Goal: Transaction & Acquisition: Download file/media

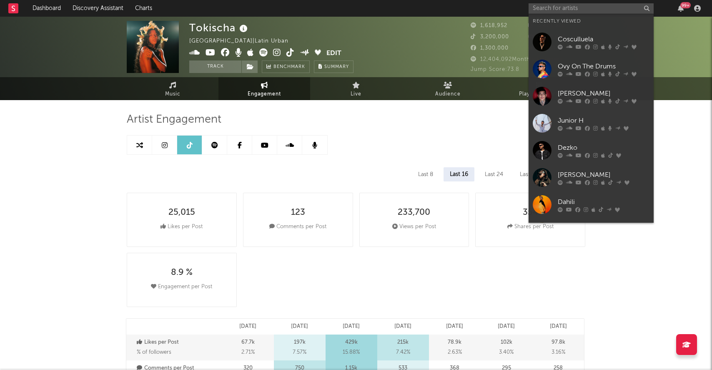
select select "6m"
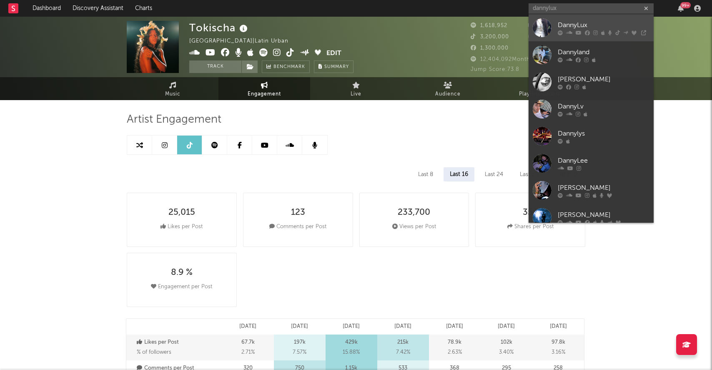
type input "dannylux"
click at [575, 22] on div "DannyLux" at bounding box center [604, 25] width 92 height 10
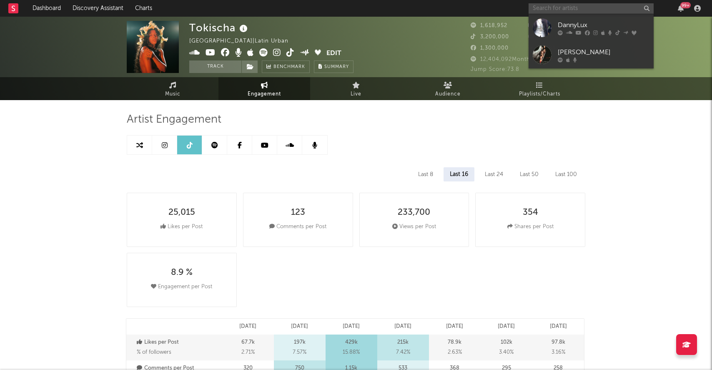
click at [569, 12] on input "text" at bounding box center [591, 8] width 125 height 10
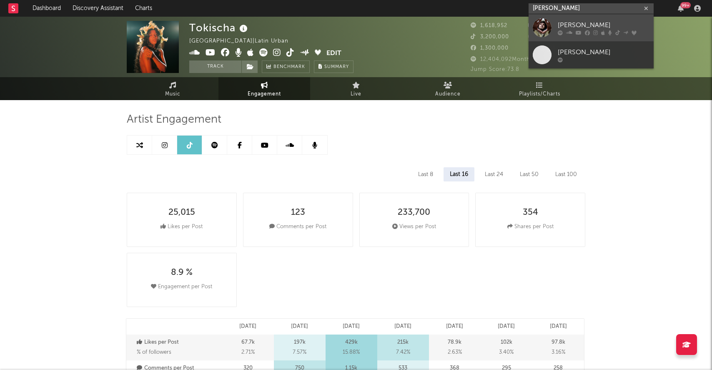
type input "kane rodri"
click at [587, 23] on div "[PERSON_NAME]" at bounding box center [604, 25] width 92 height 10
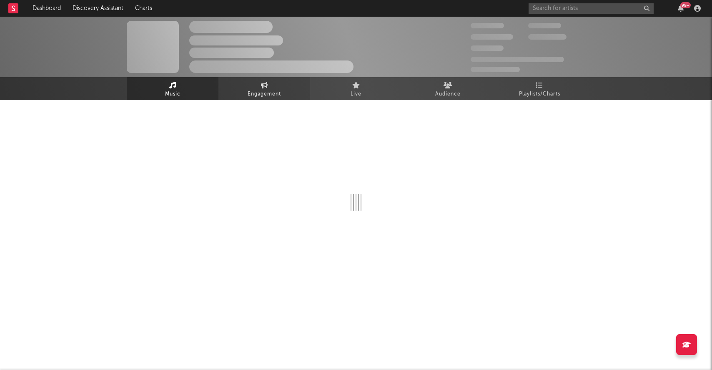
click at [260, 86] on link "Engagement" at bounding box center [264, 88] width 92 height 23
select select "1w"
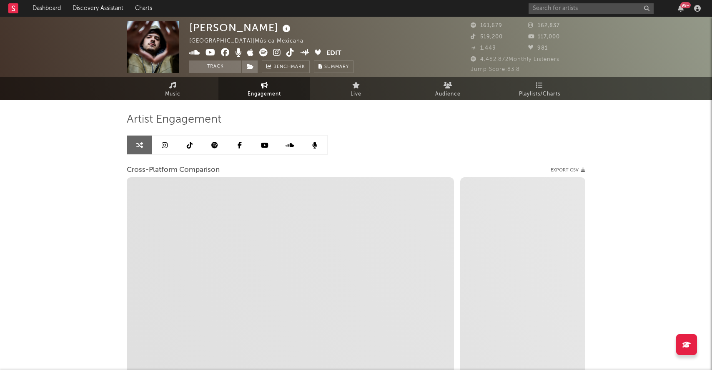
click at [179, 142] on link at bounding box center [189, 144] width 25 height 19
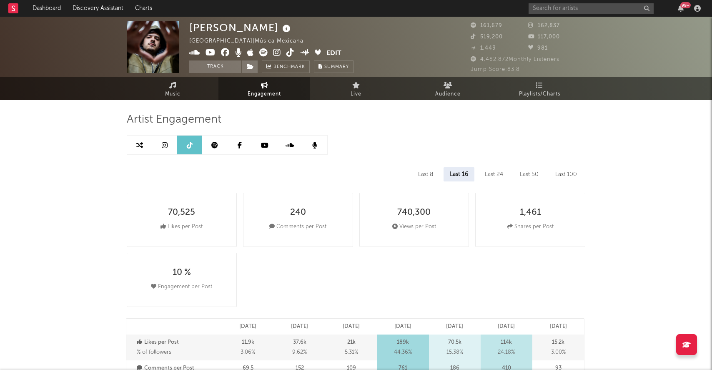
click at [169, 143] on link at bounding box center [164, 144] width 25 height 19
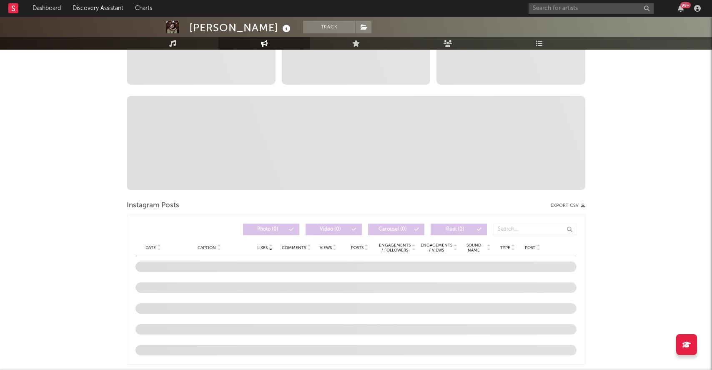
select select "6m"
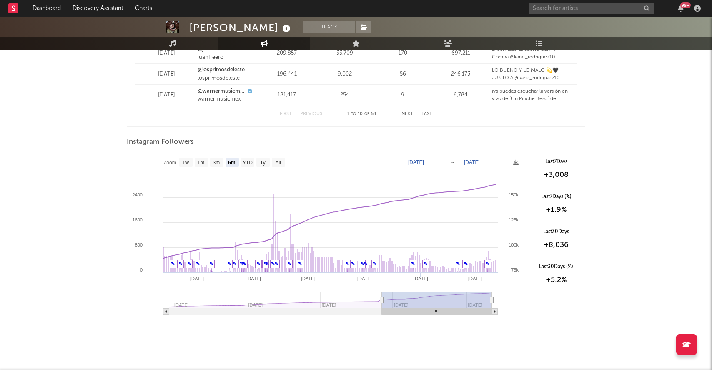
scroll to position [1213, 0]
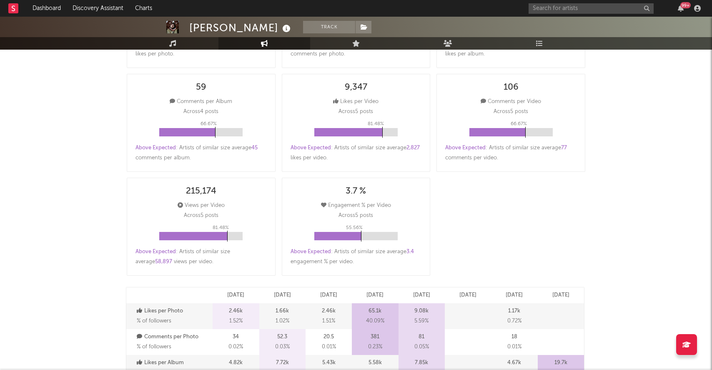
scroll to position [0, 0]
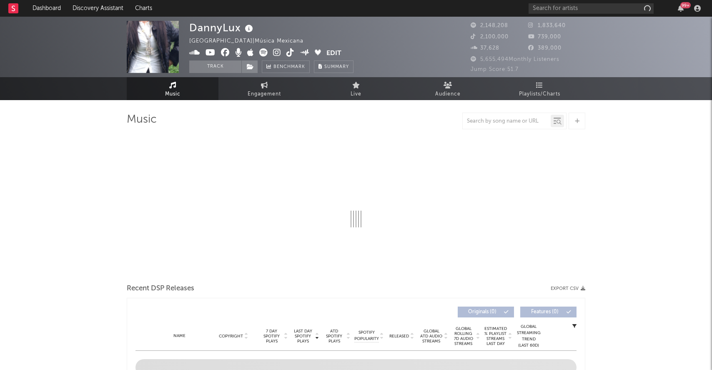
select select "6m"
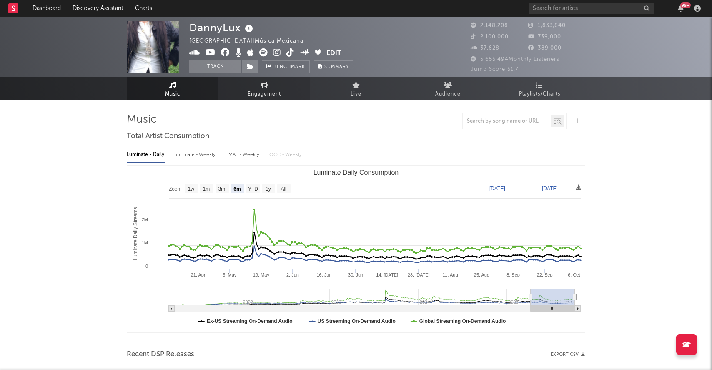
click at [272, 98] on span "Engagement" at bounding box center [264, 94] width 33 height 10
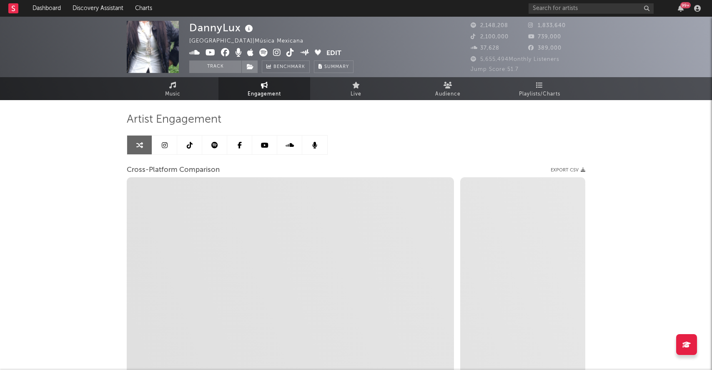
select select "1w"
click at [165, 146] on icon at bounding box center [165, 145] width 6 height 7
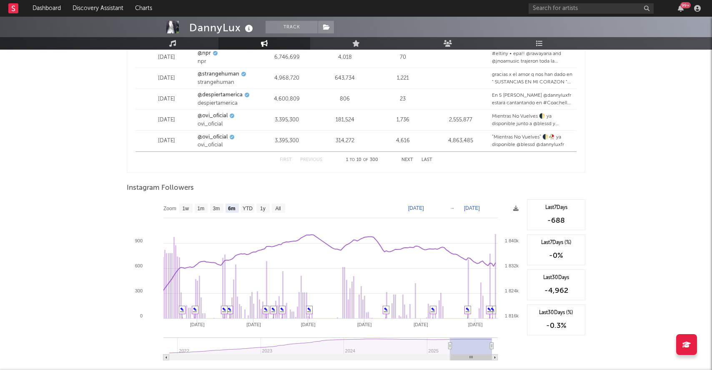
scroll to position [1213, 0]
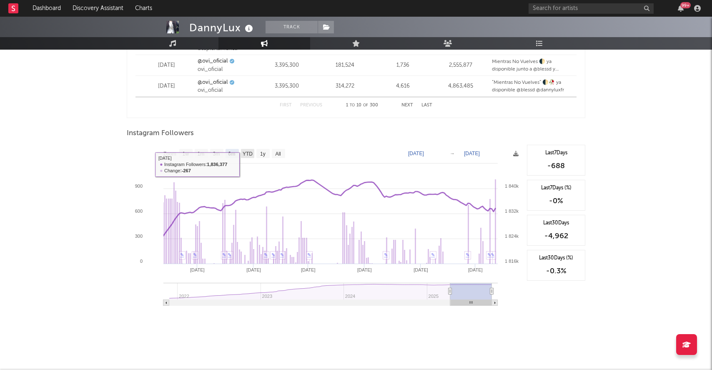
click at [251, 155] on text "YTD" at bounding box center [248, 154] width 10 height 6
select select "YTD"
type input "2025-01-01"
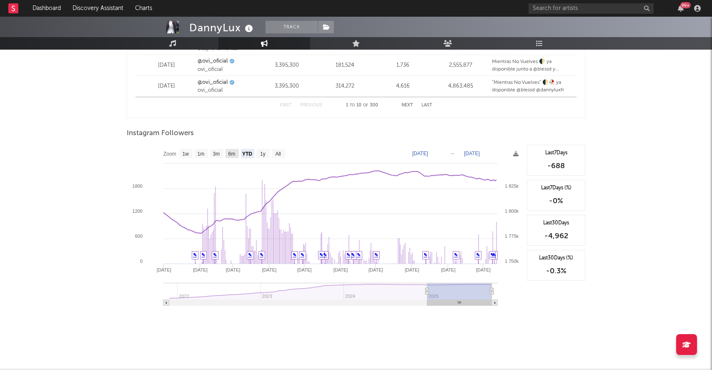
click at [233, 155] on text "6m" at bounding box center [231, 154] width 7 height 6
select select "6m"
type input "[DATE]"
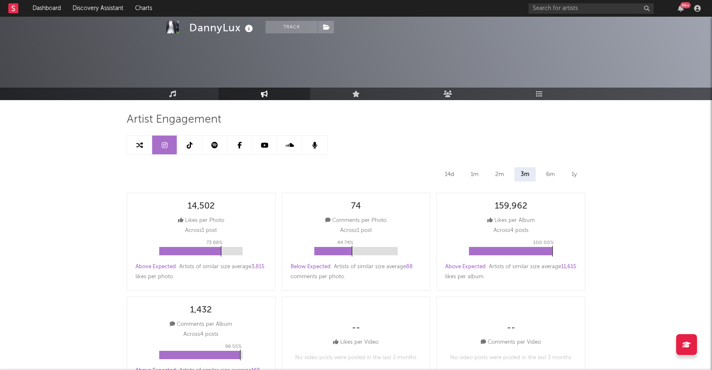
select select "6m"
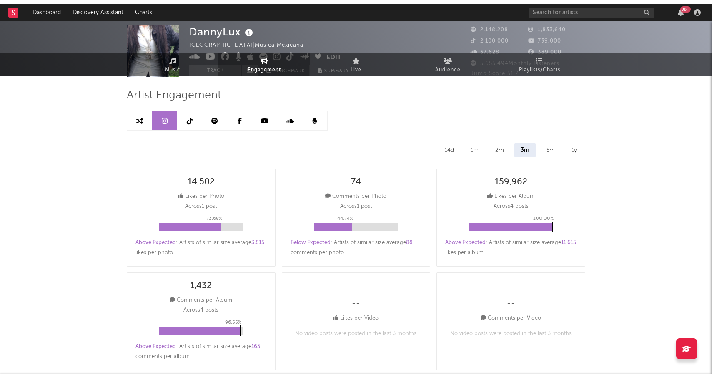
scroll to position [0, 0]
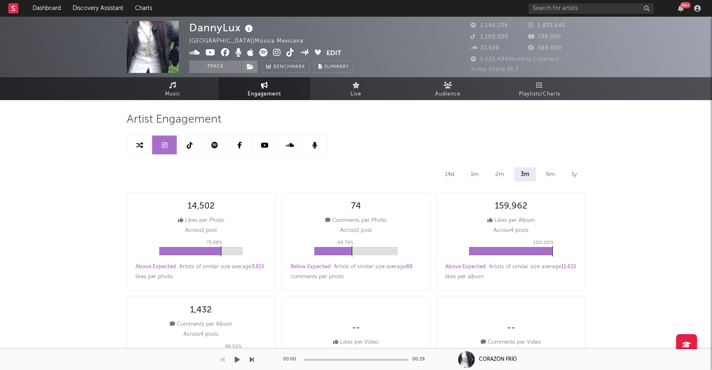
click at [108, 368] on div at bounding box center [127, 359] width 254 height 21
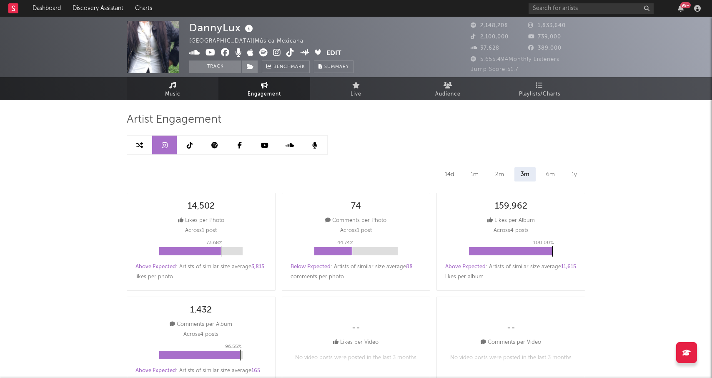
click at [175, 93] on span "Music" at bounding box center [172, 94] width 15 height 10
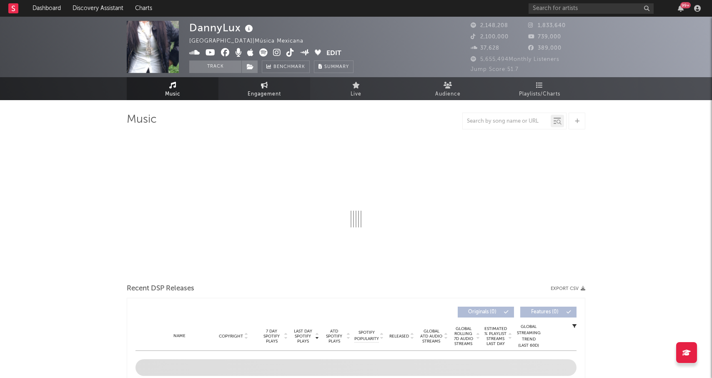
click at [249, 85] on link "Engagement" at bounding box center [264, 88] width 92 height 23
select select "1w"
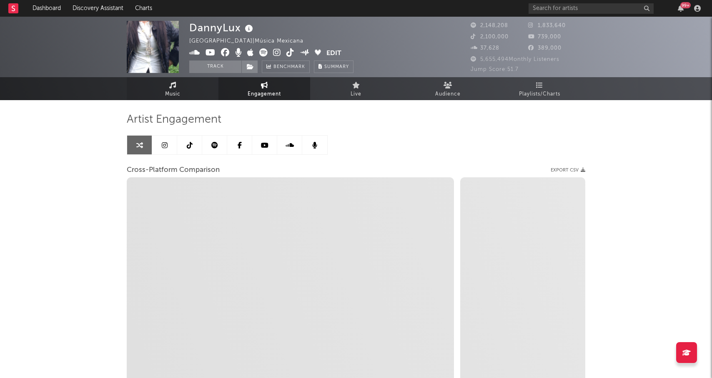
click at [163, 89] on link "Music" at bounding box center [173, 88] width 92 height 23
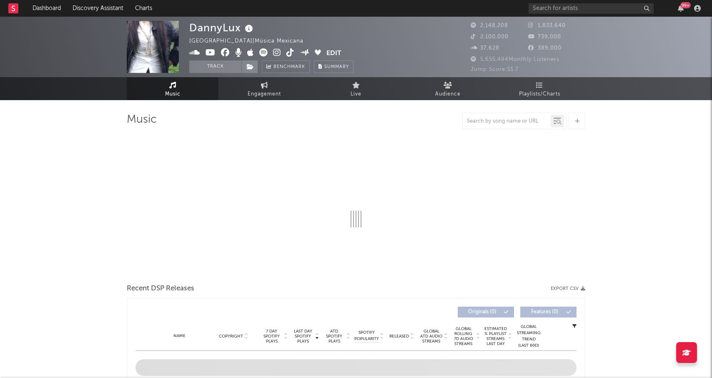
select select "6m"
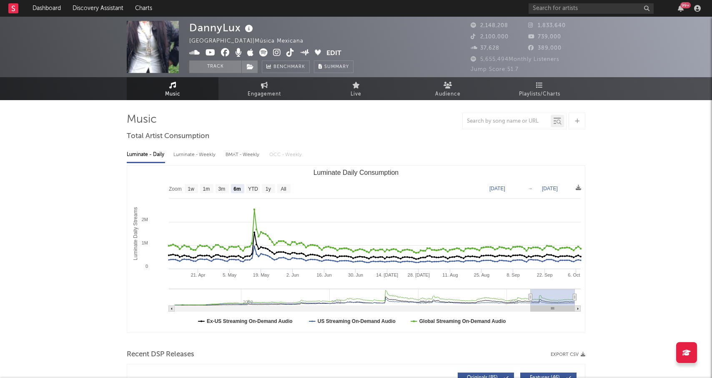
click at [270, 90] on span "Engagement" at bounding box center [264, 94] width 33 height 10
select select "1m"
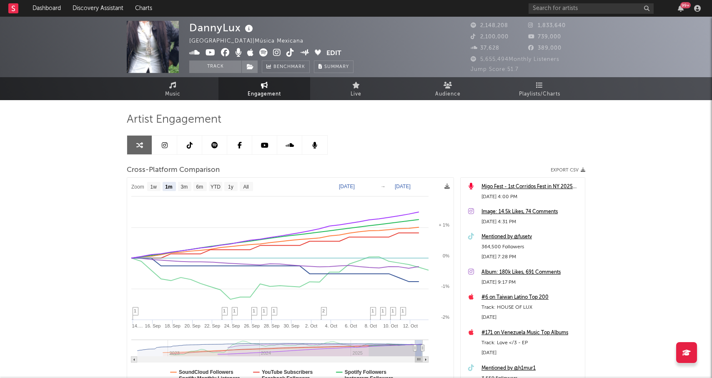
click at [113, 158] on div "DannyLux United States | Música Mexicana Edit Track Benchmark Summary 2,148,208…" at bounding box center [356, 236] width 712 height 438
click at [167, 148] on link at bounding box center [164, 144] width 25 height 19
select select "6m"
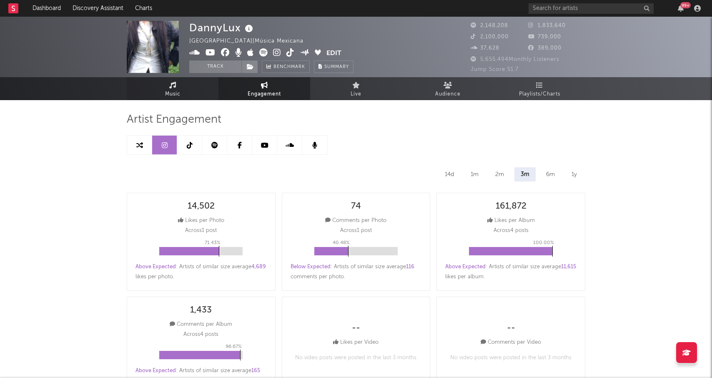
click at [164, 92] on link "Music" at bounding box center [173, 88] width 92 height 23
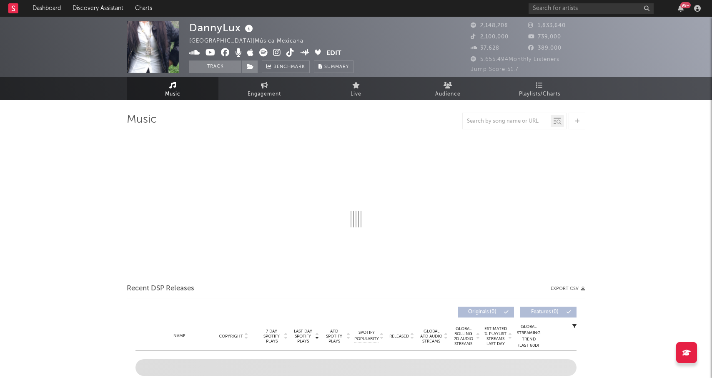
select select "6m"
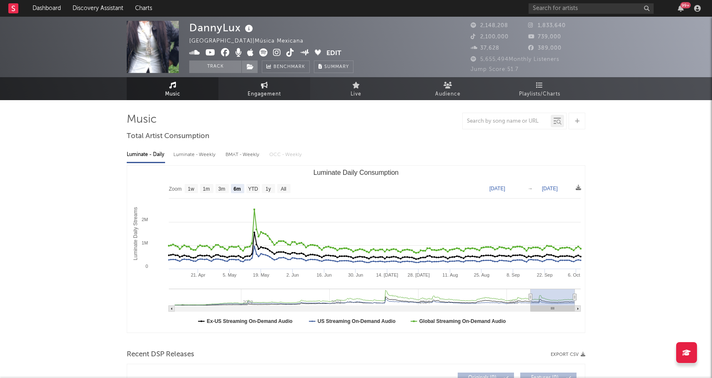
click at [254, 90] on span "Engagement" at bounding box center [264, 94] width 33 height 10
select select "1w"
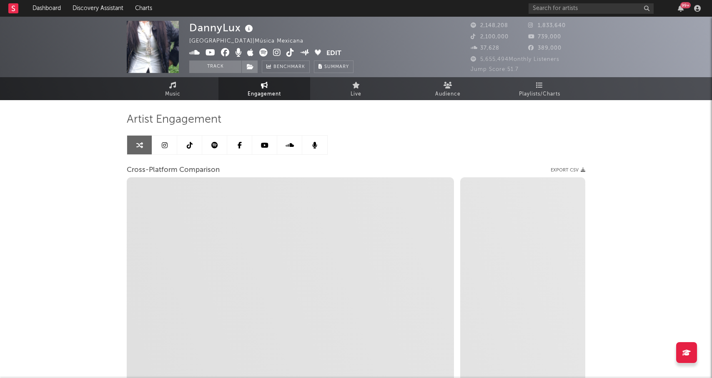
click at [162, 149] on link at bounding box center [164, 144] width 25 height 19
select select "6m"
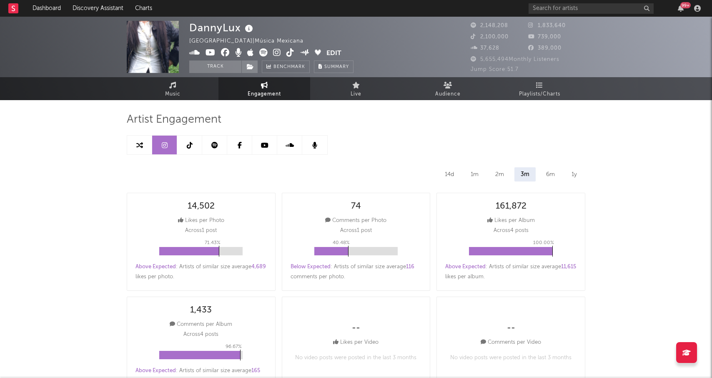
click at [169, 84] on icon at bounding box center [172, 85] width 7 height 7
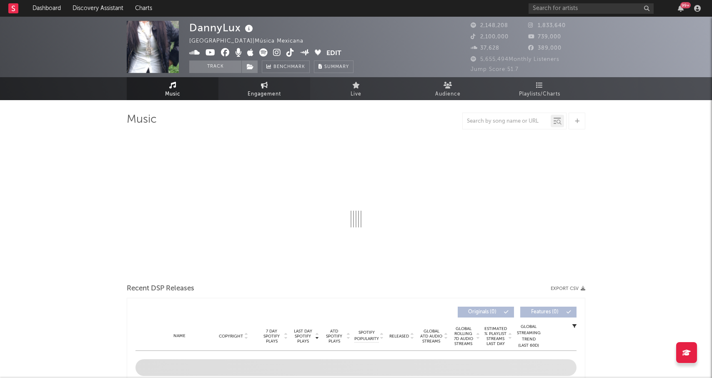
click at [255, 85] on link "Engagement" at bounding box center [264, 88] width 92 height 23
select select "1w"
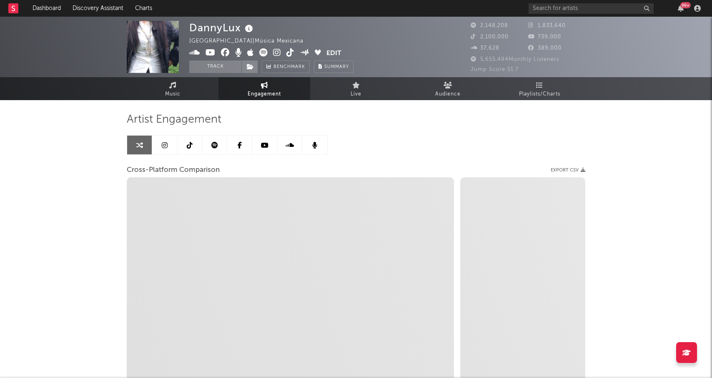
select select "1m"
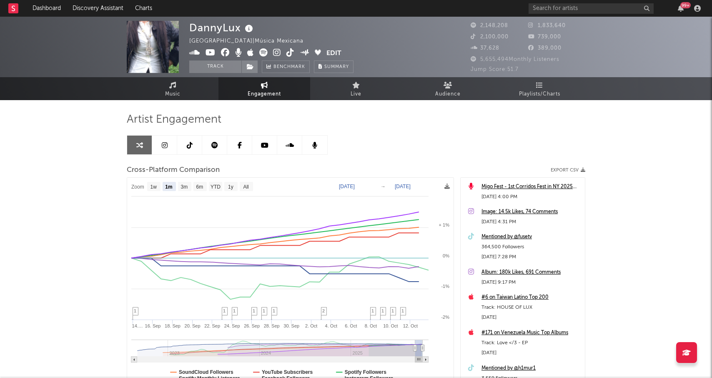
click at [153, 145] on link at bounding box center [164, 144] width 25 height 19
select select "6m"
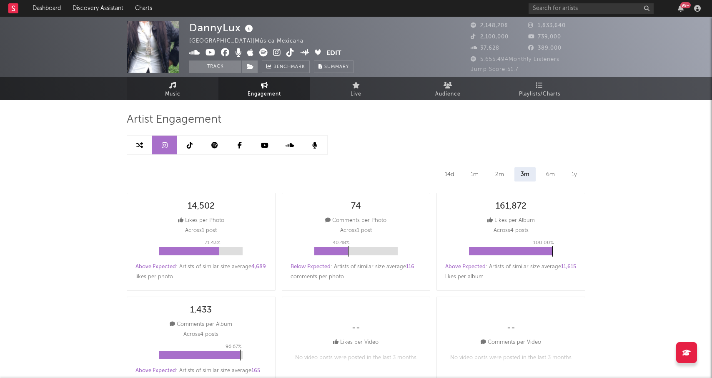
click at [162, 95] on link "Music" at bounding box center [173, 88] width 92 height 23
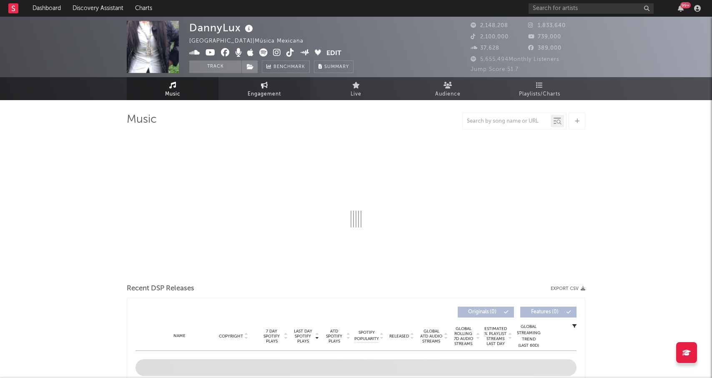
select select "6m"
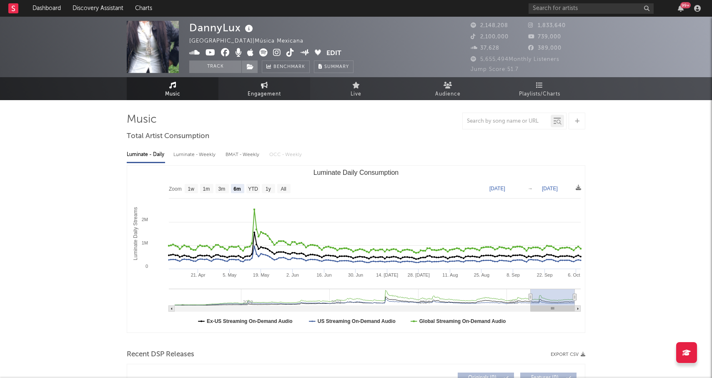
click at [253, 93] on span "Engagement" at bounding box center [264, 94] width 33 height 10
select select "1w"
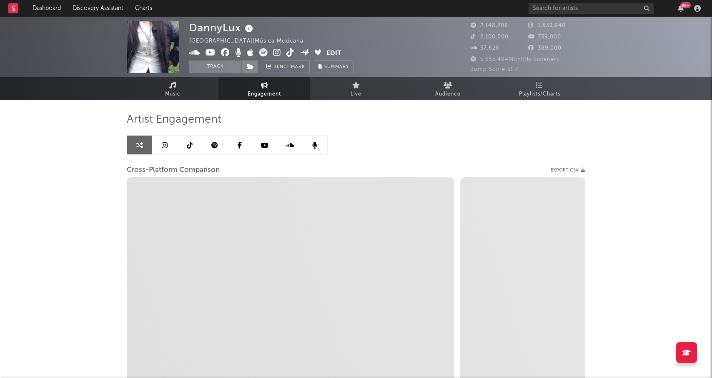
click at [163, 149] on link at bounding box center [164, 144] width 25 height 19
select select "6m"
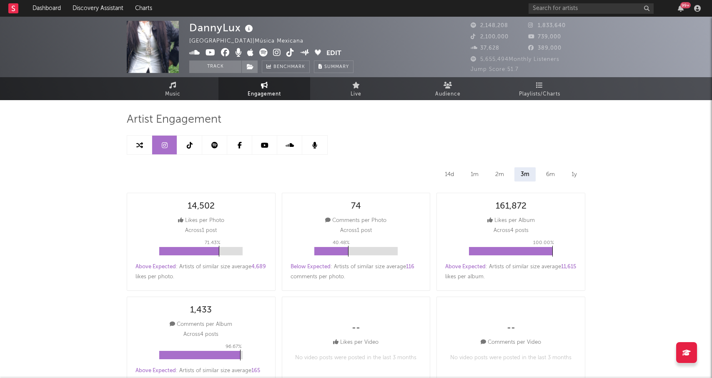
click at [167, 144] on icon at bounding box center [165, 145] width 6 height 7
click at [176, 82] on icon at bounding box center [172, 85] width 7 height 7
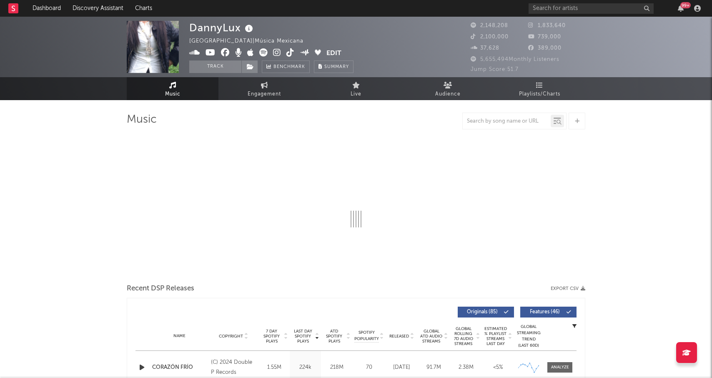
select select "6m"
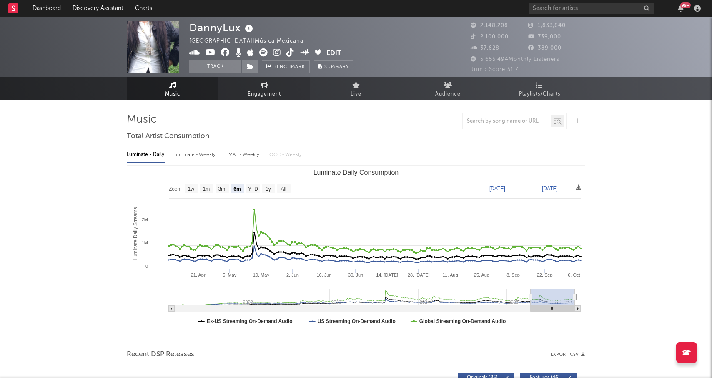
click at [258, 90] on span "Engagement" at bounding box center [264, 94] width 33 height 10
select select "1w"
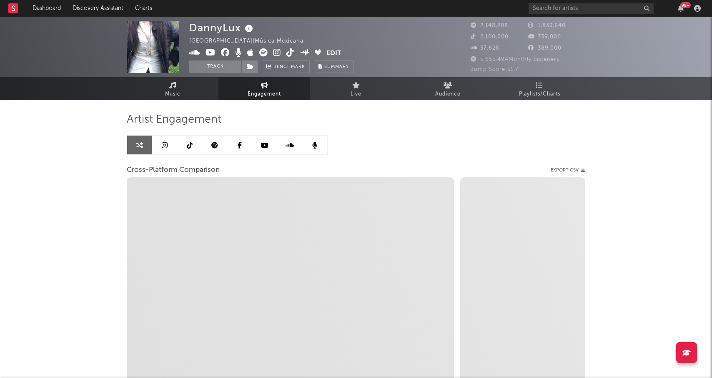
click at [165, 151] on link at bounding box center [164, 144] width 25 height 19
select select "6m"
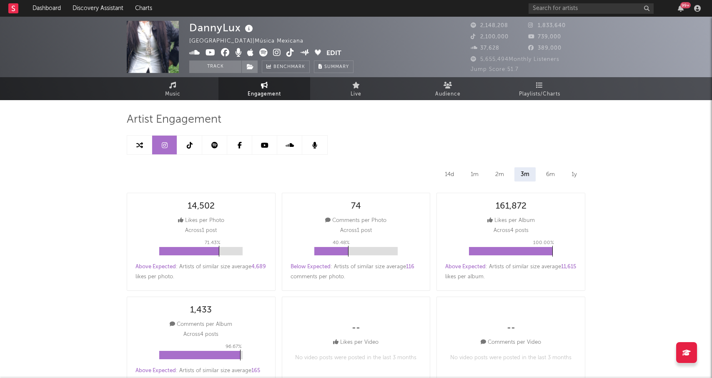
click at [129, 152] on link at bounding box center [139, 144] width 25 height 19
select select "1w"
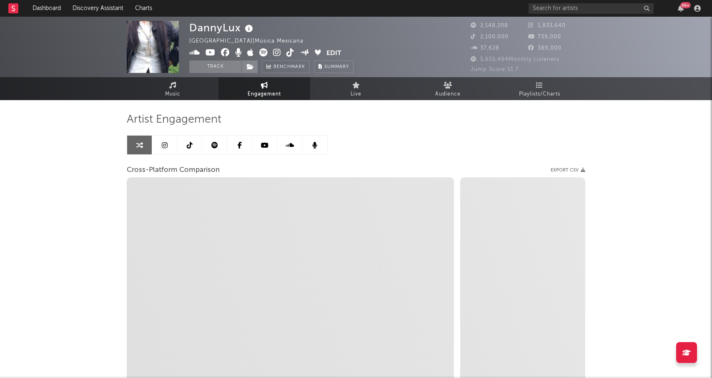
select select "1m"
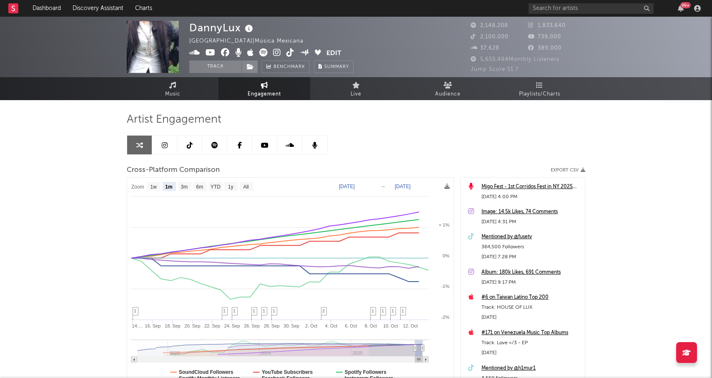
click at [632, 149] on div "DannyLux United States | Música Mexicana Edit Track Benchmark Summary 2,148,208…" at bounding box center [356, 236] width 712 height 438
click at [174, 87] on icon at bounding box center [172, 85] width 7 height 7
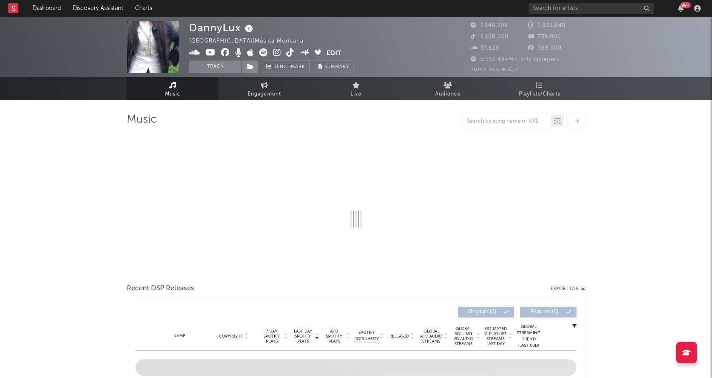
select select "6m"
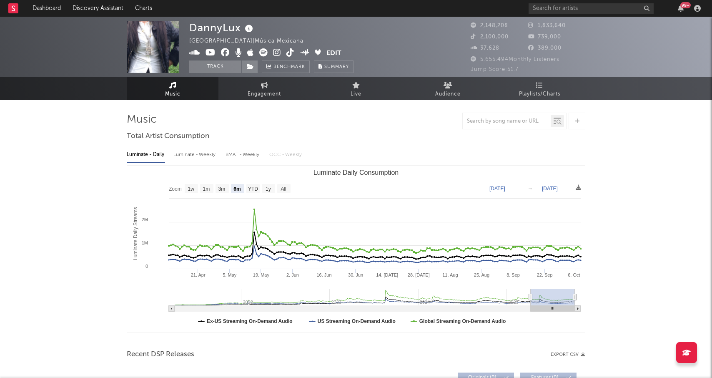
click at [489, 118] on input "text" at bounding box center [507, 121] width 88 height 7
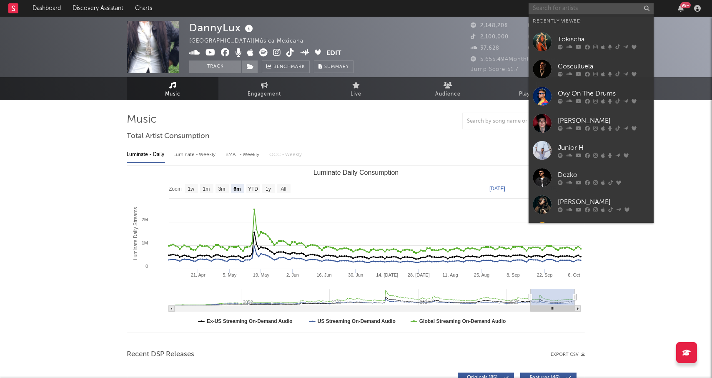
click at [543, 7] on input "text" at bounding box center [591, 8] width 125 height 10
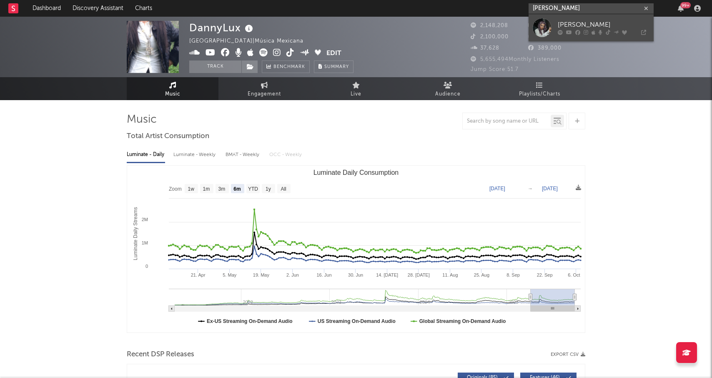
type input "maria becerra"
click at [557, 26] on link "Maria Becerra" at bounding box center [591, 27] width 125 height 27
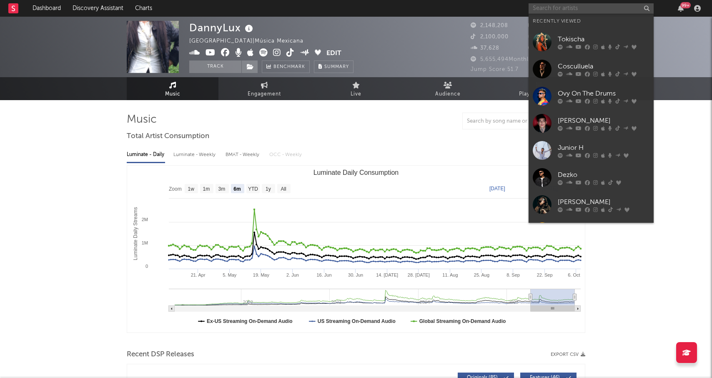
click at [556, 9] on input "text" at bounding box center [591, 8] width 125 height 10
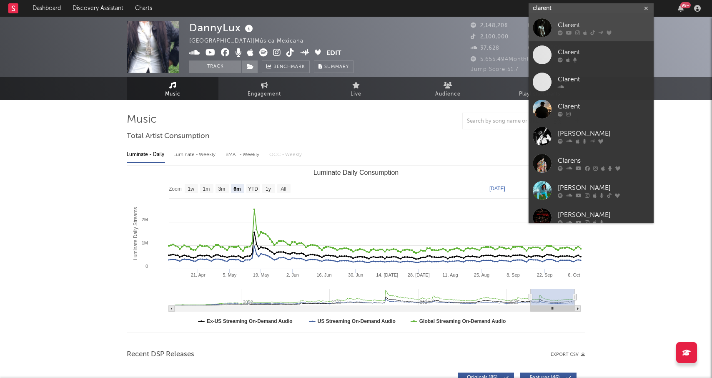
type input "clarent"
click at [563, 27] on div "Clarent" at bounding box center [604, 25] width 92 height 10
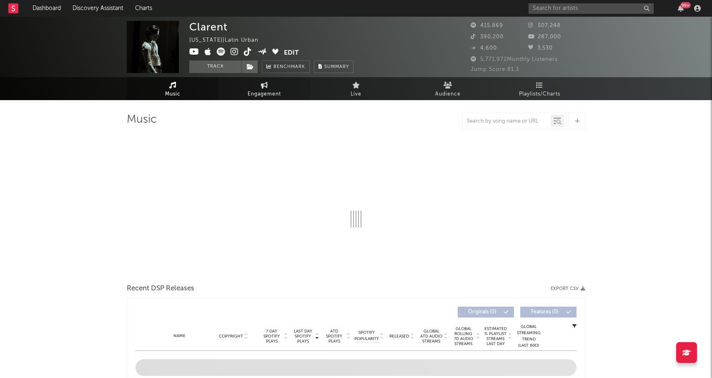
click at [261, 92] on span "Engagement" at bounding box center [264, 94] width 33 height 10
select select "1w"
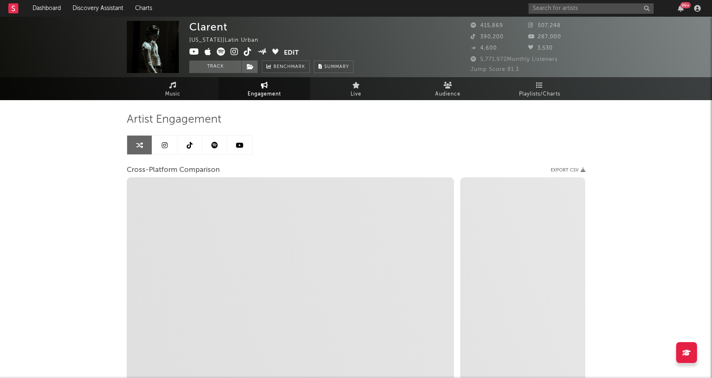
click at [164, 148] on icon at bounding box center [165, 145] width 6 height 7
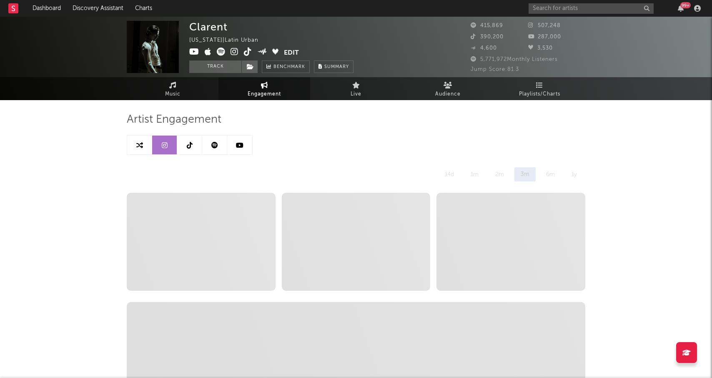
select select "6m"
click at [193, 145] on link at bounding box center [189, 144] width 25 height 19
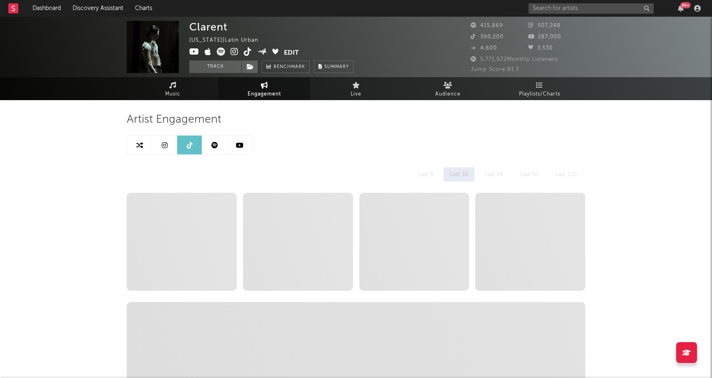
select select "6m"
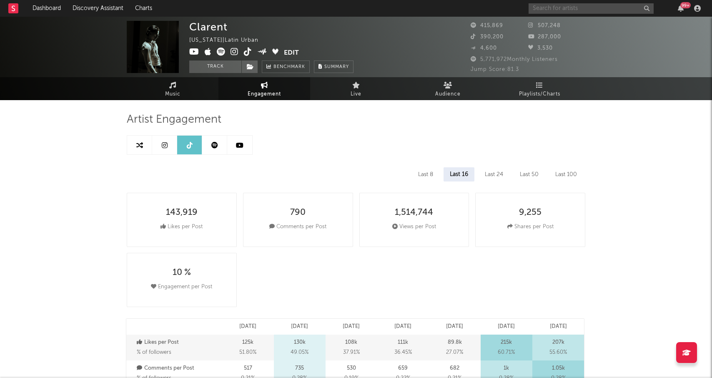
click at [576, 10] on input "text" at bounding box center [591, 8] width 125 height 10
click at [551, 10] on input "text" at bounding box center [591, 8] width 125 height 10
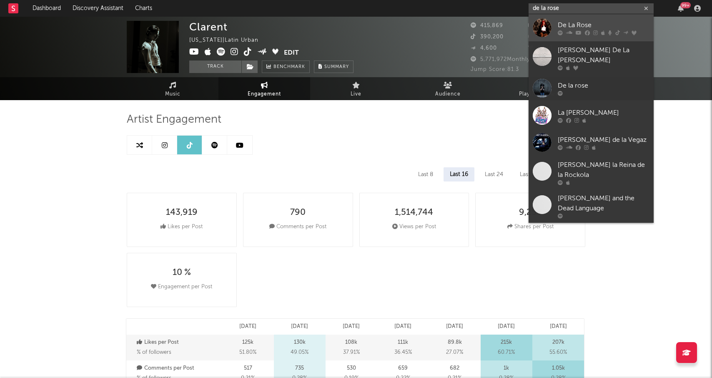
type input "de la rose"
click at [576, 25] on div "De La Rose" at bounding box center [604, 25] width 92 height 10
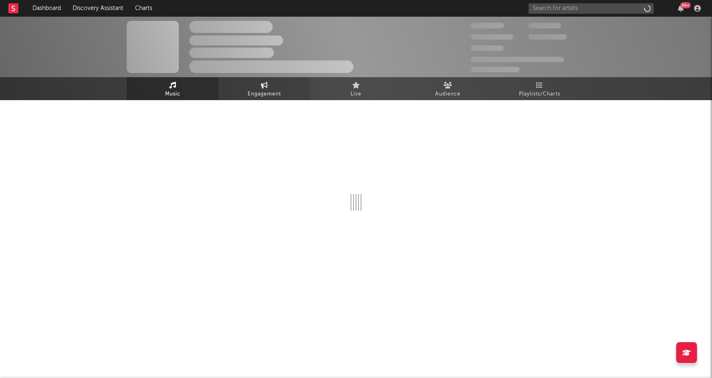
click at [271, 80] on link "Engagement" at bounding box center [264, 88] width 92 height 23
select select "1w"
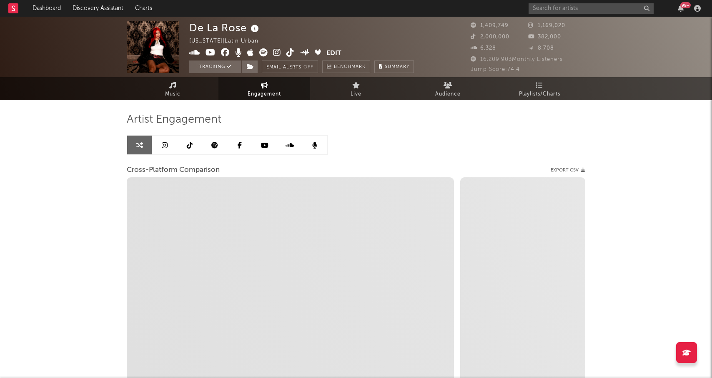
click at [163, 151] on link at bounding box center [164, 144] width 25 height 19
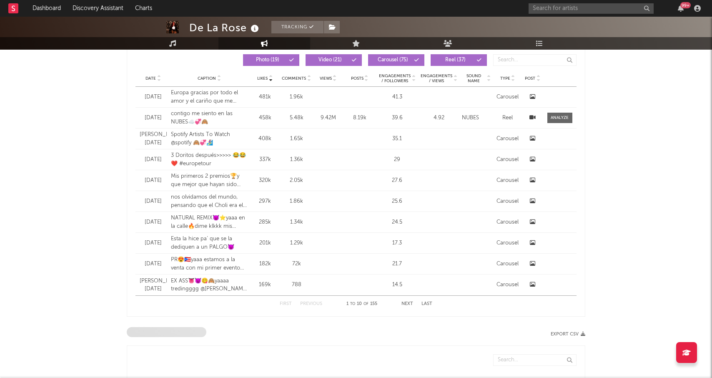
select select "6m"
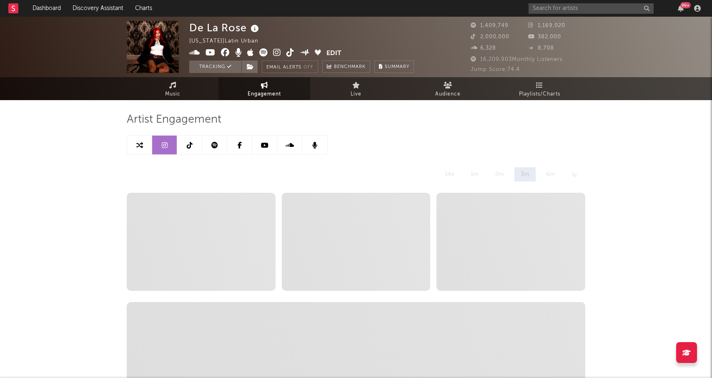
click at [194, 147] on link at bounding box center [189, 144] width 25 height 19
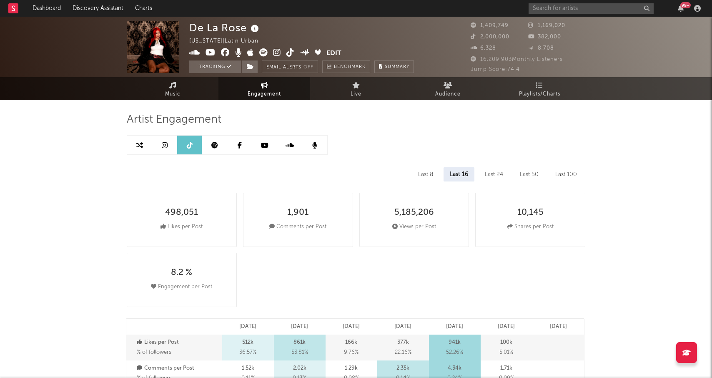
select select "6m"
click at [208, 140] on link at bounding box center [214, 144] width 25 height 19
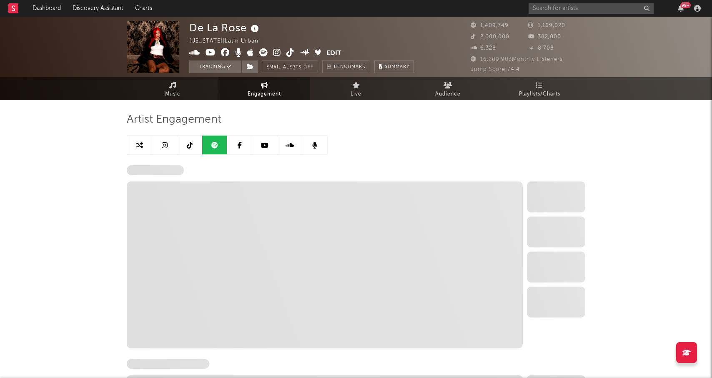
select select "6m"
select select "1w"
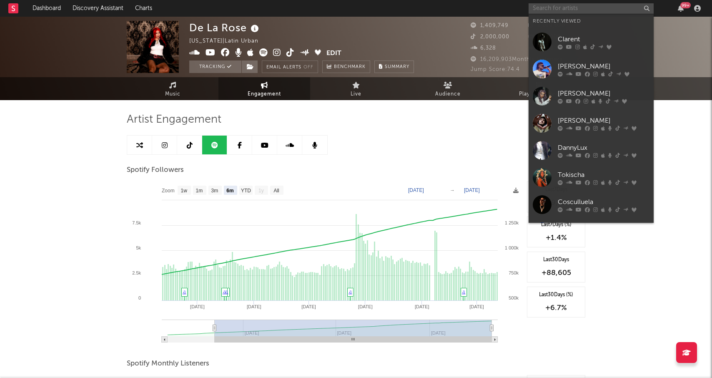
click at [575, 11] on input "text" at bounding box center [591, 8] width 125 height 10
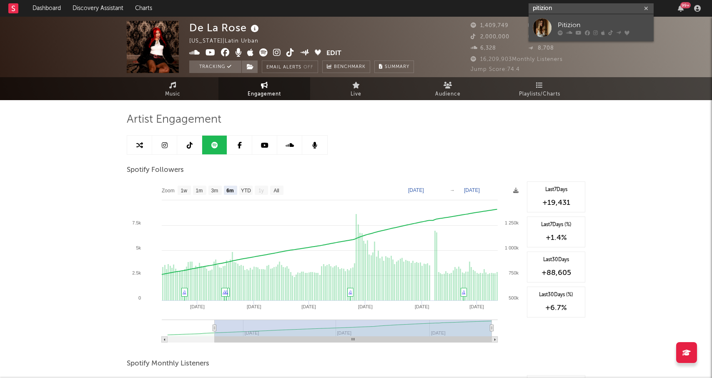
type input "pitizion"
click at [590, 28] on div "Pitizion" at bounding box center [604, 25] width 92 height 10
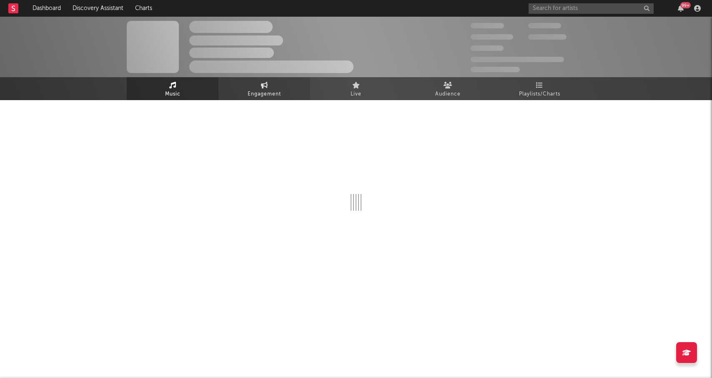
click at [264, 84] on icon at bounding box center [264, 85] width 7 height 7
select select "1w"
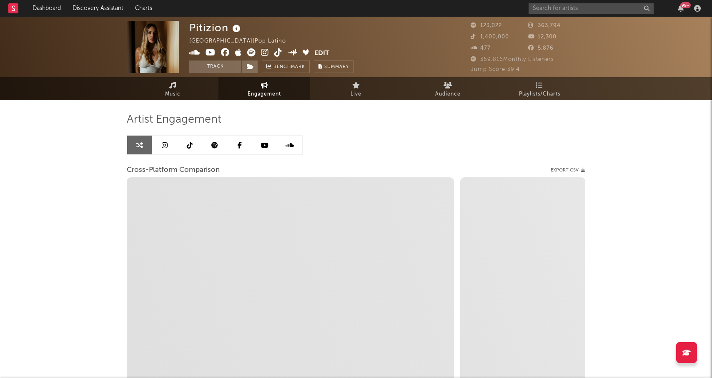
click at [163, 146] on icon at bounding box center [165, 145] width 6 height 7
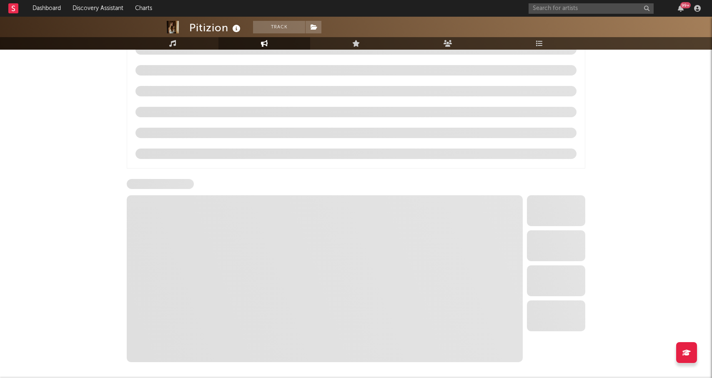
scroll to position [852, 0]
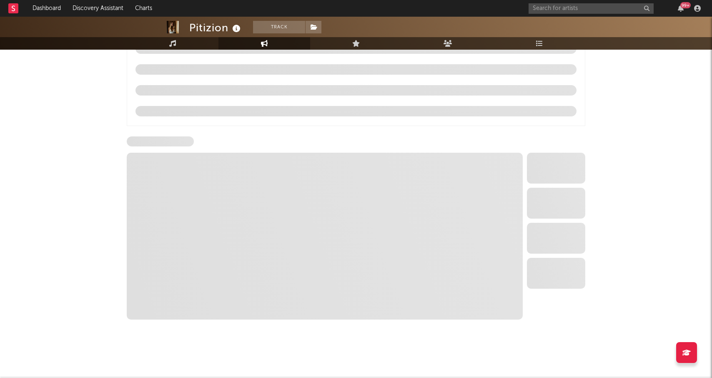
select select "6m"
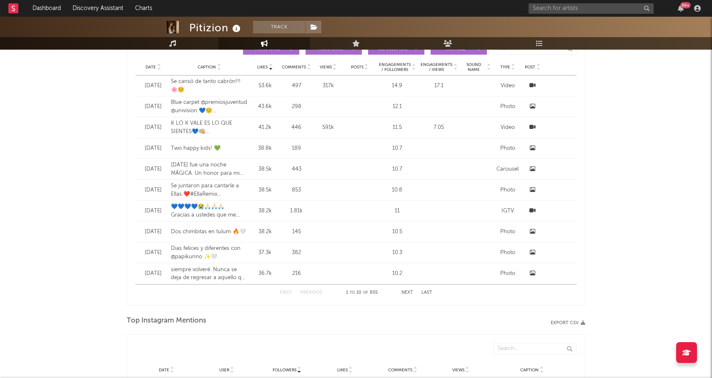
scroll to position [583, 0]
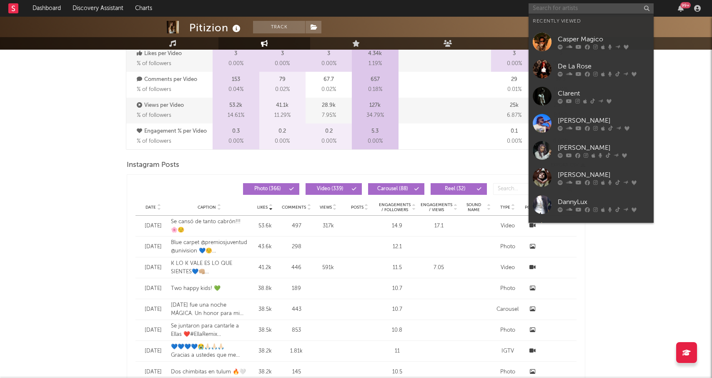
click at [594, 6] on input "text" at bounding box center [591, 8] width 125 height 10
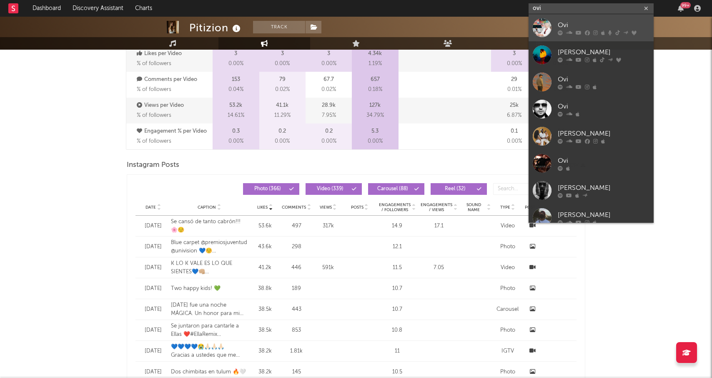
type input "ovi"
click at [597, 24] on div "Ovi" at bounding box center [604, 25] width 92 height 10
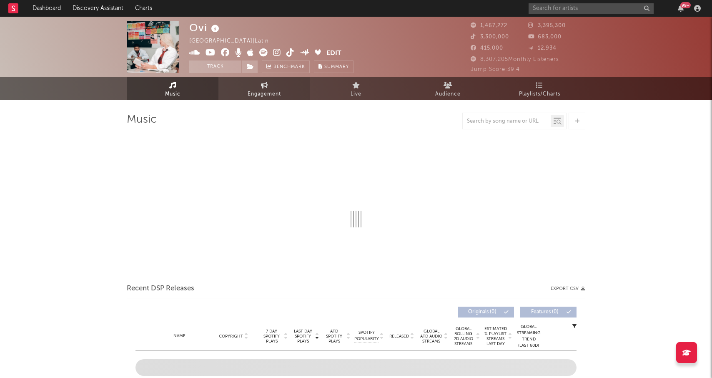
click at [267, 89] on span "Engagement" at bounding box center [264, 94] width 33 height 10
select select "1w"
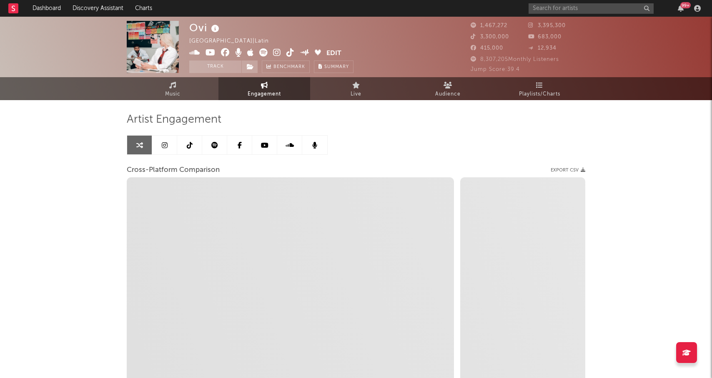
click at [168, 145] on link at bounding box center [164, 144] width 25 height 19
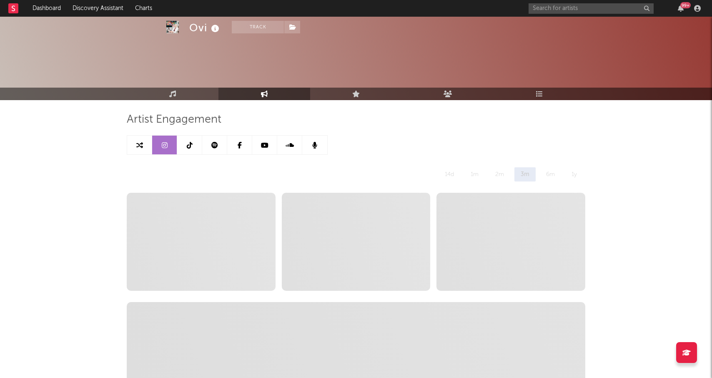
select select "6m"
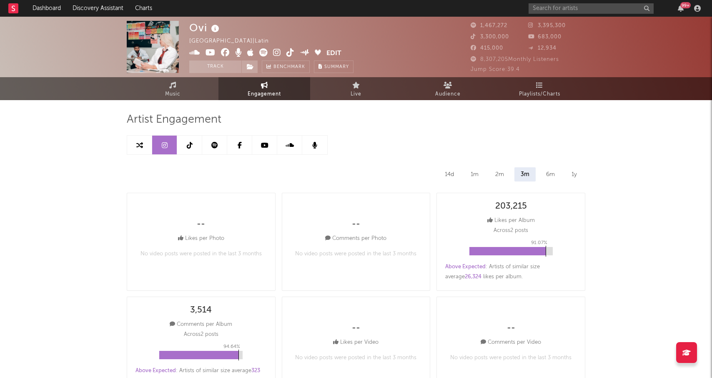
click at [190, 147] on icon at bounding box center [190, 145] width 6 height 7
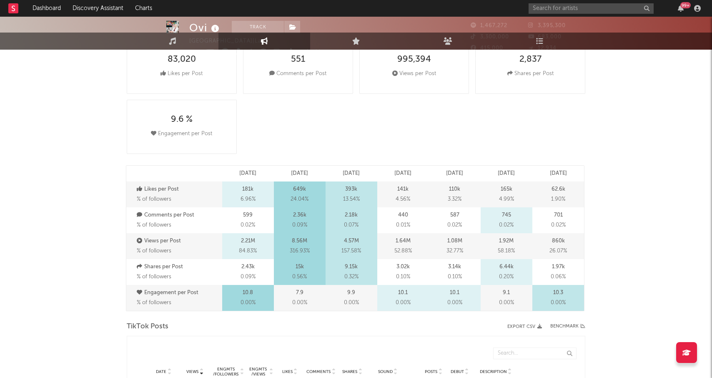
select select "6m"
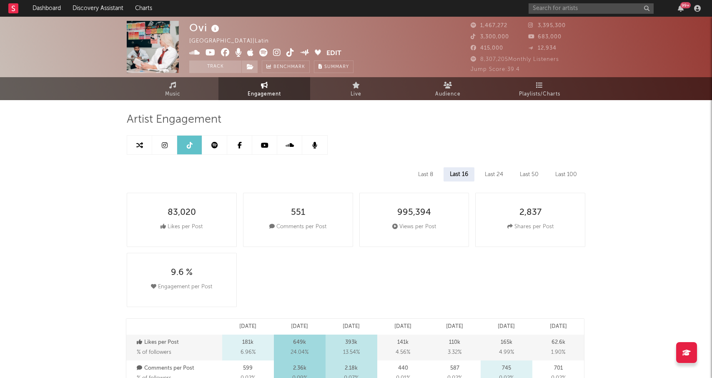
click at [103, 85] on div "Music Engagement Live Audience Playlists/Charts" at bounding box center [356, 88] width 712 height 23
click at [176, 97] on span "Music" at bounding box center [172, 94] width 15 height 10
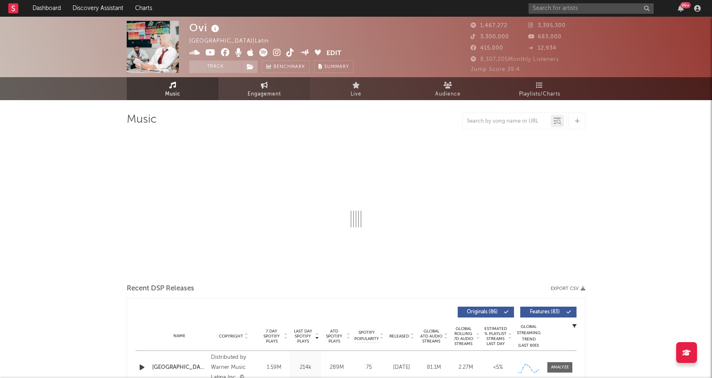
click at [252, 94] on span "Engagement" at bounding box center [264, 94] width 33 height 10
select select "1w"
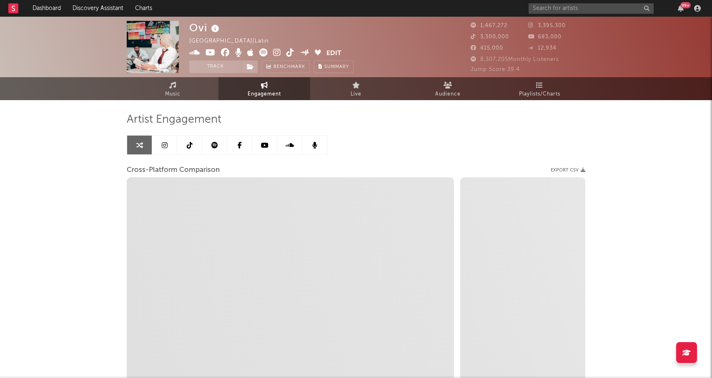
select select "1m"
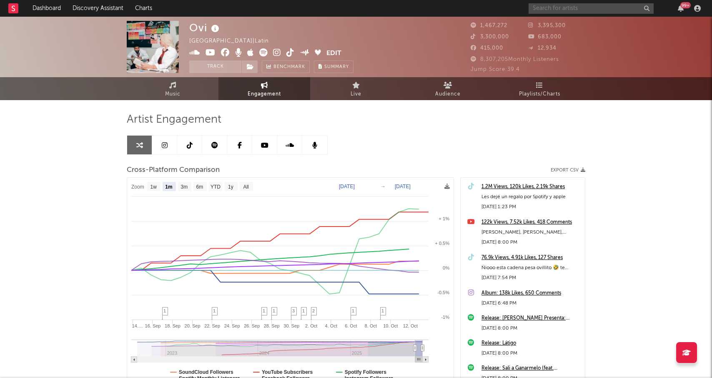
click at [570, 11] on input "text" at bounding box center [591, 8] width 125 height 10
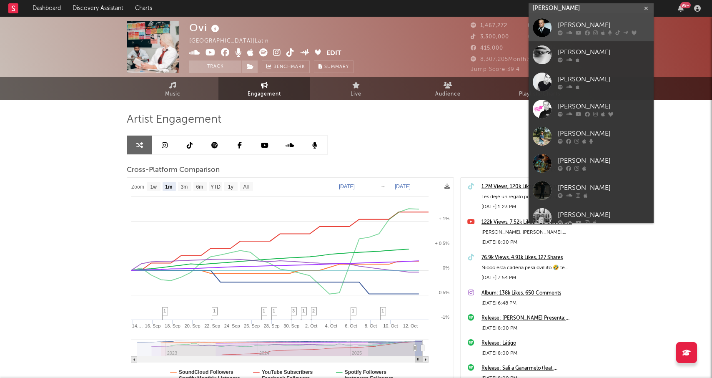
type input "izaak"
click at [584, 28] on div "iZaak" at bounding box center [604, 25] width 92 height 10
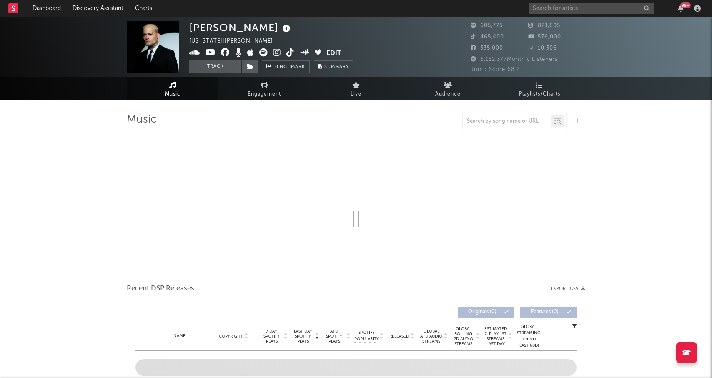
select select "6m"
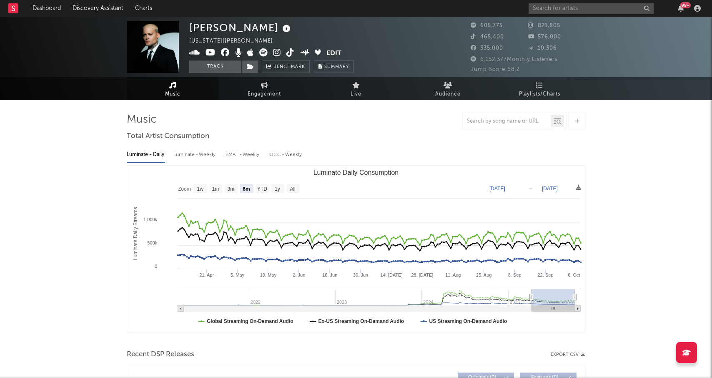
select select "6m"
click at [253, 90] on span "Engagement" at bounding box center [264, 94] width 33 height 10
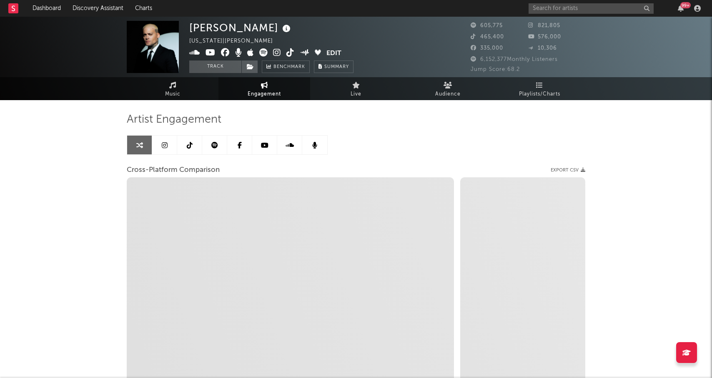
select select "1w"
click at [168, 145] on link at bounding box center [164, 144] width 25 height 19
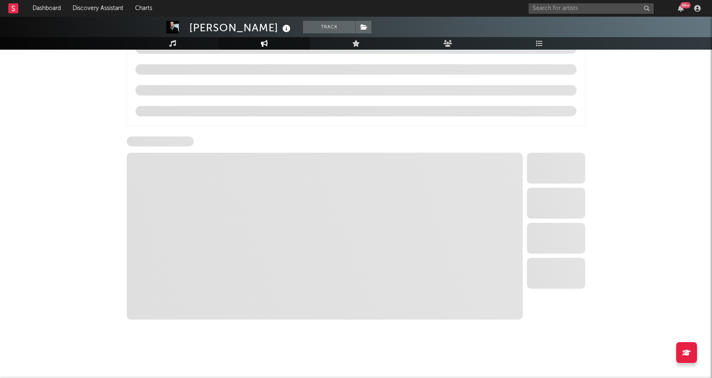
select select "6m"
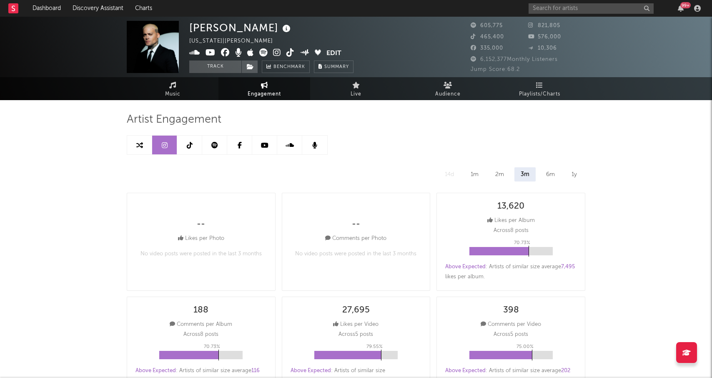
click at [193, 148] on link at bounding box center [189, 144] width 25 height 19
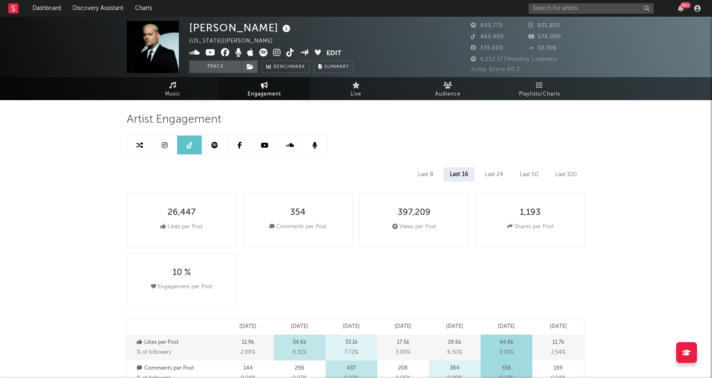
select select "6m"
click at [164, 146] on icon at bounding box center [165, 145] width 6 height 7
select select "6m"
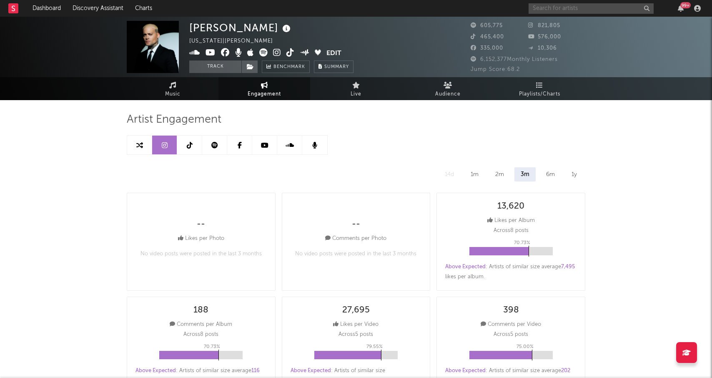
click at [564, 8] on input "text" at bounding box center [591, 8] width 125 height 10
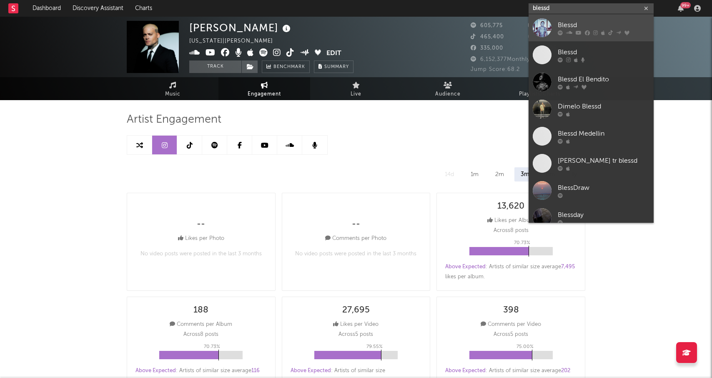
type input "blessd"
click at [571, 26] on div "Blessd" at bounding box center [604, 25] width 92 height 10
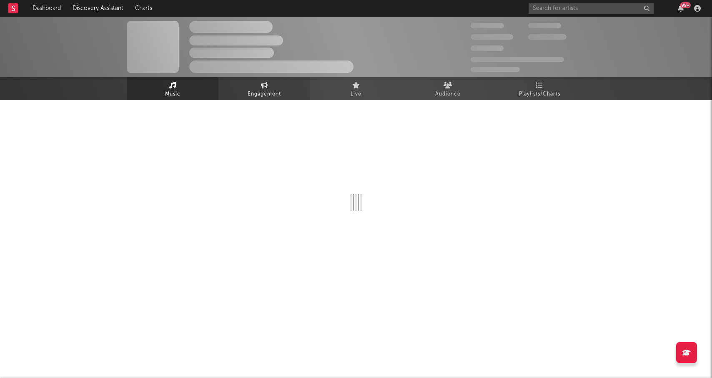
click at [251, 94] on span "Engagement" at bounding box center [264, 94] width 33 height 10
select select "1w"
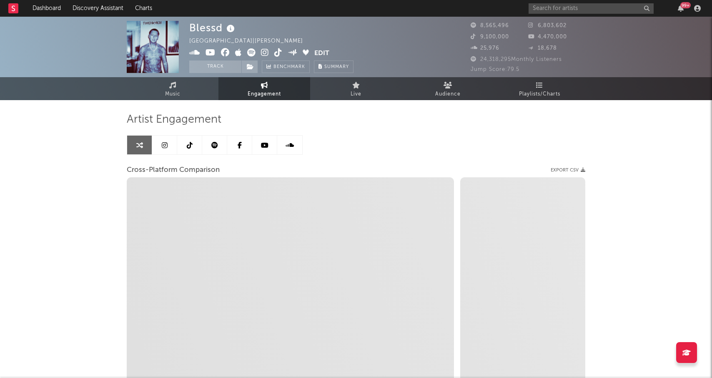
click at [165, 148] on icon at bounding box center [165, 145] width 6 height 7
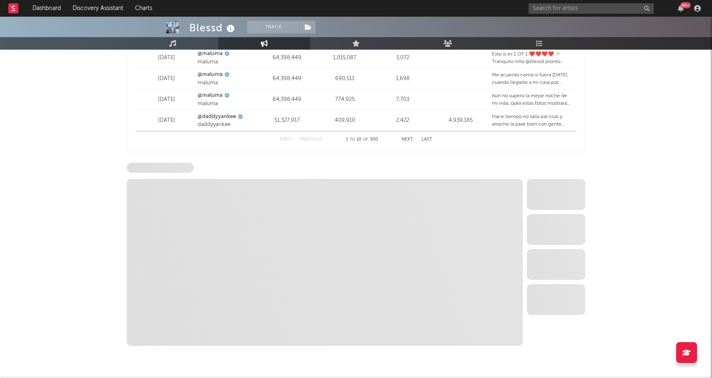
select select "6m"
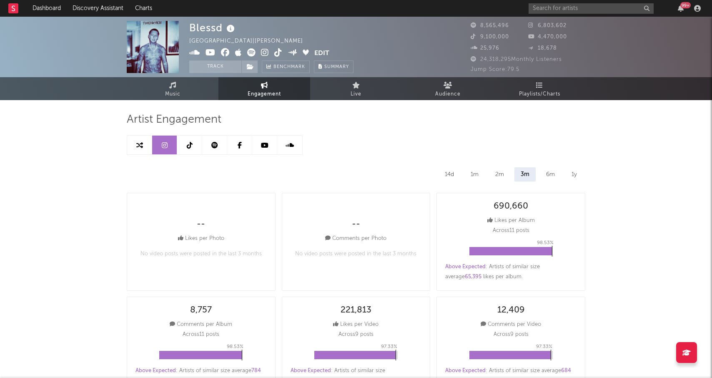
click at [189, 150] on link at bounding box center [189, 144] width 25 height 19
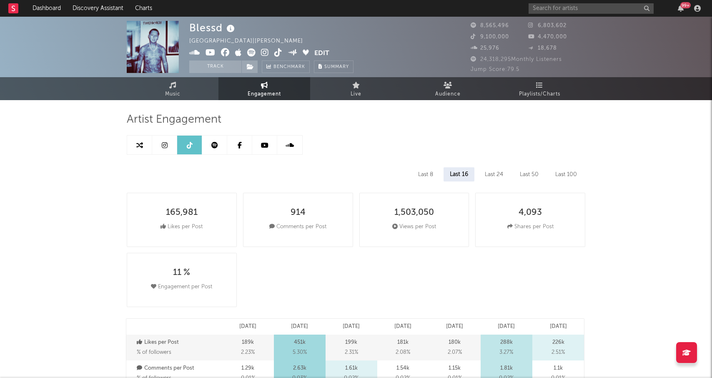
click at [166, 148] on icon at bounding box center [165, 145] width 6 height 7
select select "6m"
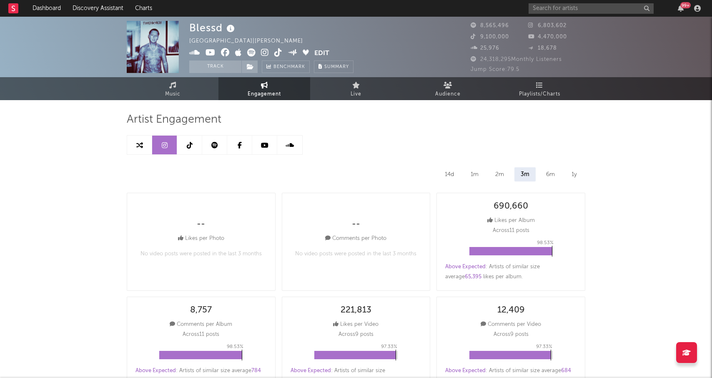
click at [187, 150] on link at bounding box center [189, 144] width 25 height 19
select select "6m"
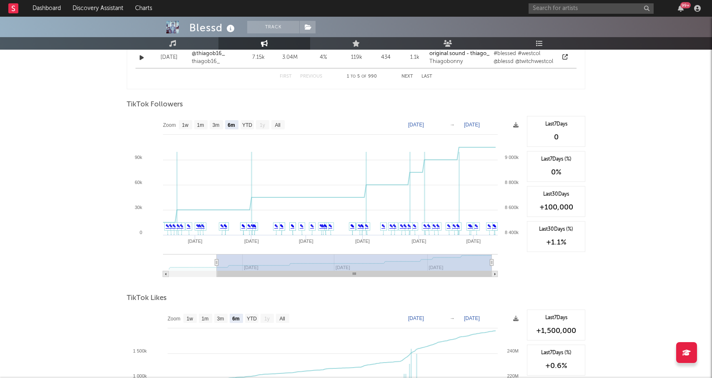
scroll to position [917, 0]
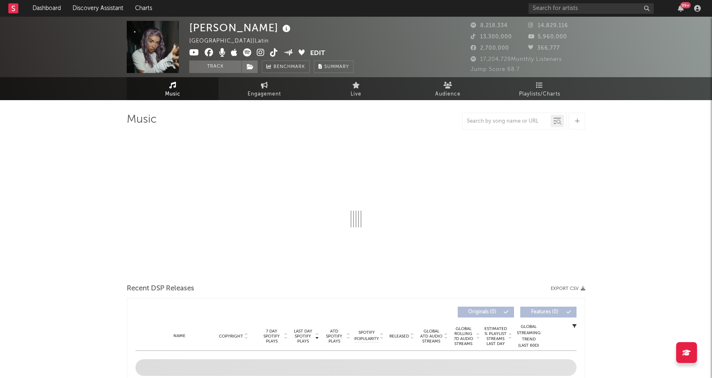
select select "6m"
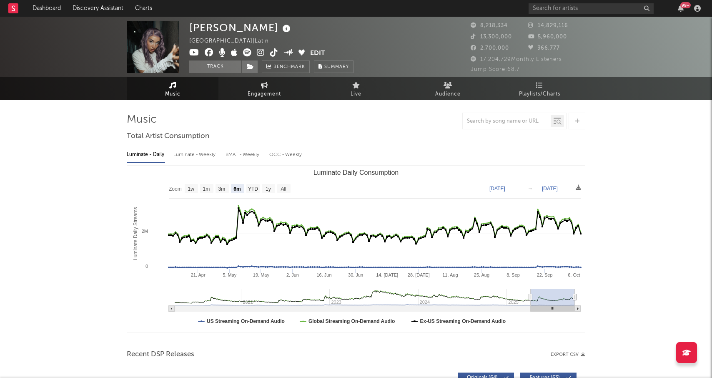
click at [267, 93] on span "Engagement" at bounding box center [264, 94] width 33 height 10
select select "1w"
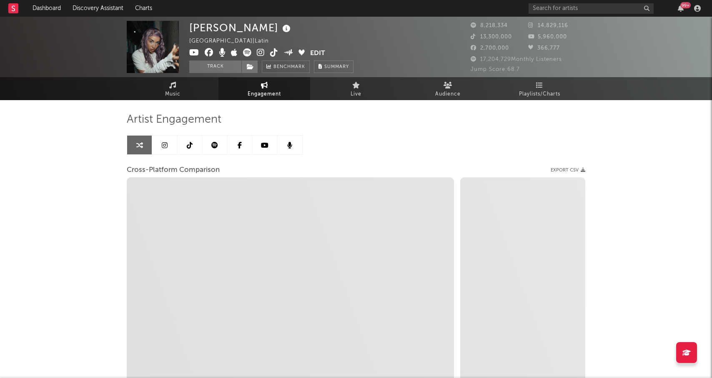
click at [162, 143] on icon at bounding box center [165, 145] width 6 height 7
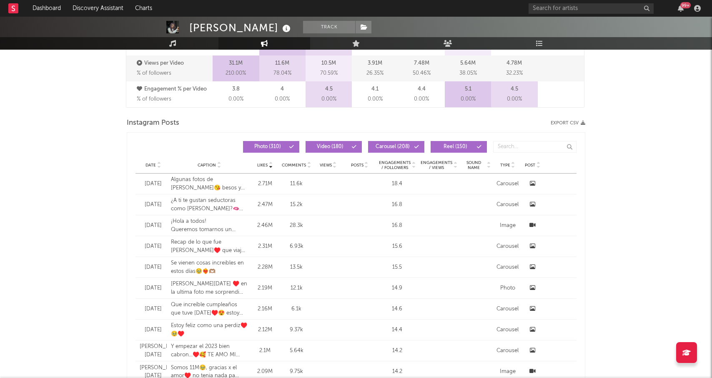
select select "6m"
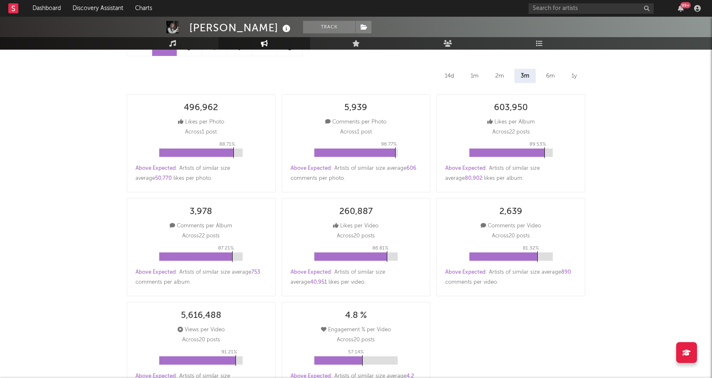
scroll to position [2, 0]
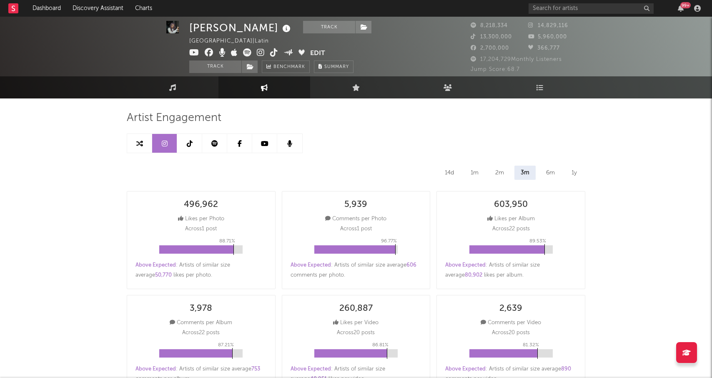
click at [183, 144] on link at bounding box center [189, 143] width 25 height 19
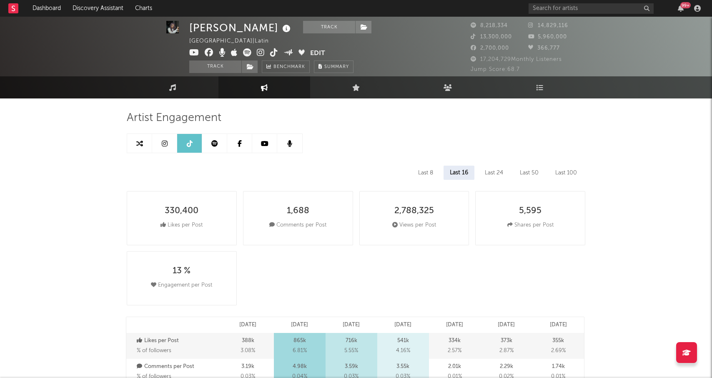
select select "6m"
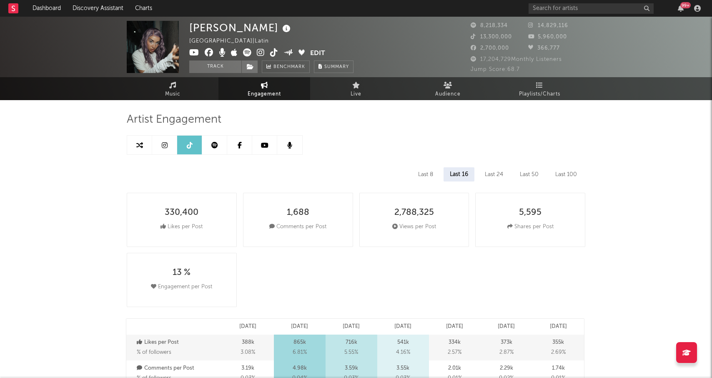
click at [216, 140] on link at bounding box center [214, 144] width 25 height 19
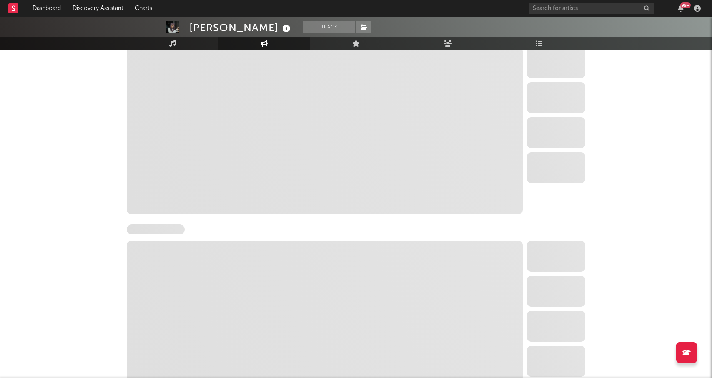
select select "6m"
select select "1w"
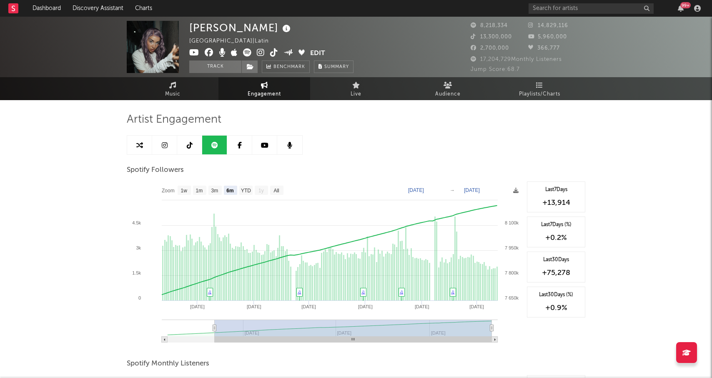
click at [167, 150] on link at bounding box center [164, 144] width 25 height 19
select select "6m"
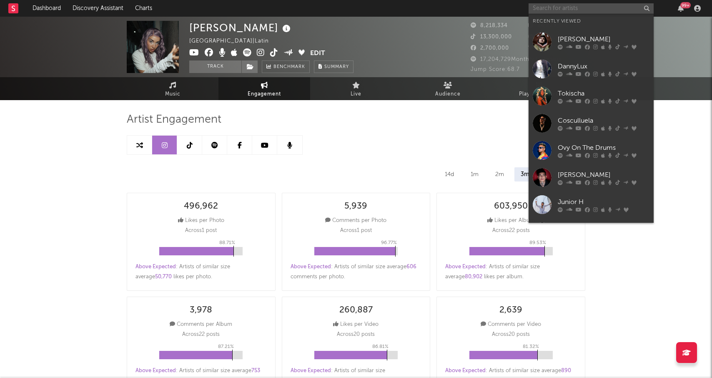
click at [599, 11] on input "text" at bounding box center [591, 8] width 125 height 10
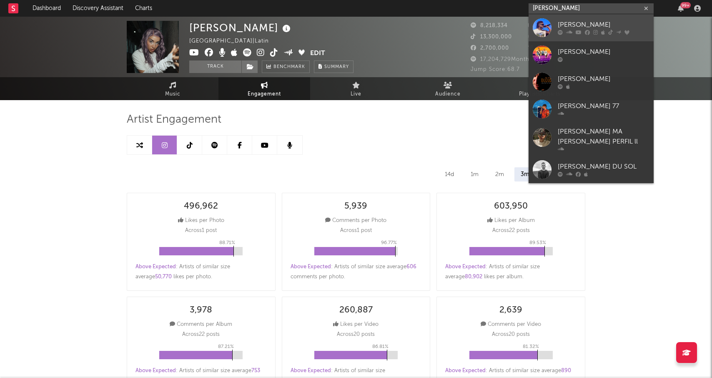
type input "juan duq"
click at [607, 24] on div "Juan Duque" at bounding box center [604, 25] width 92 height 10
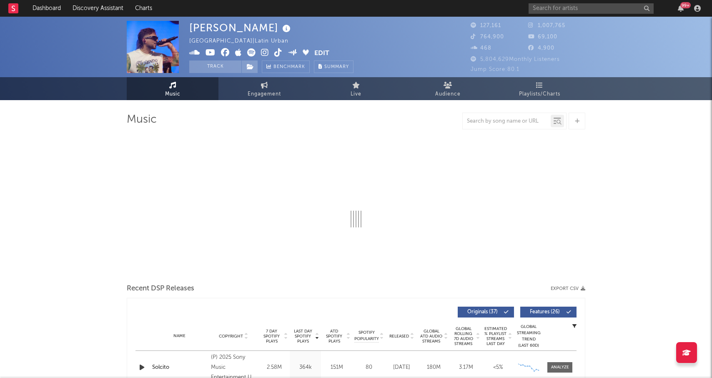
select select "6m"
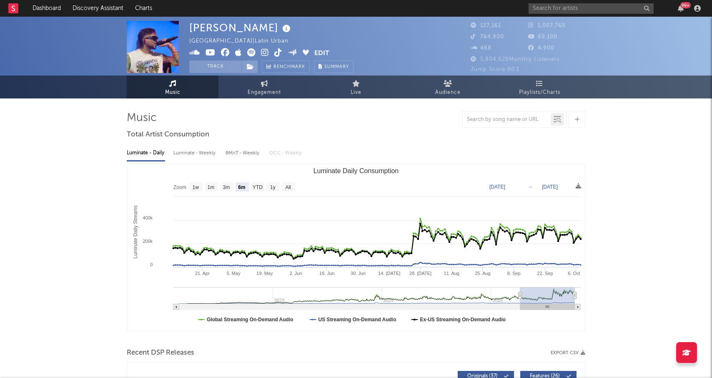
select select "6m"
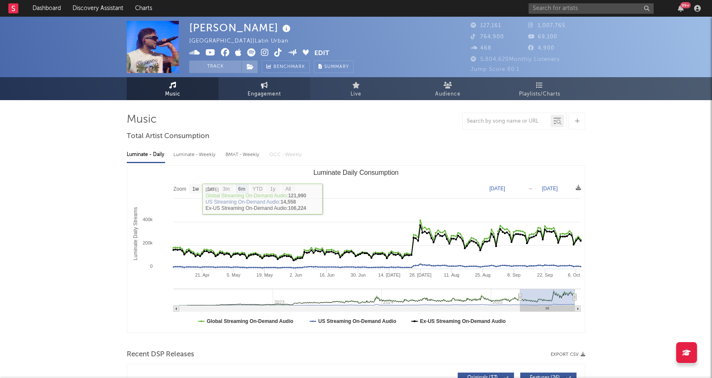
click at [257, 86] on link "Engagement" at bounding box center [264, 88] width 92 height 23
select select "1w"
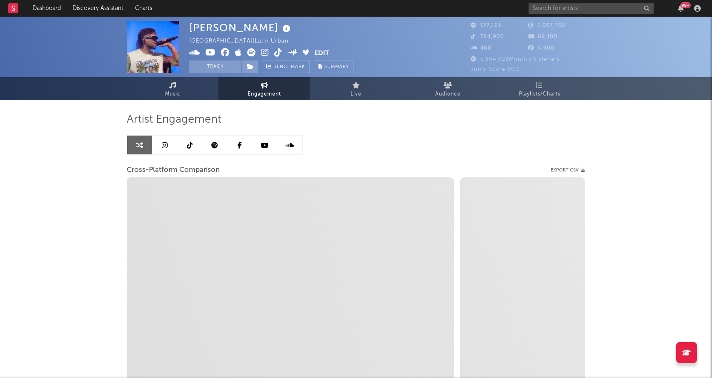
click at [167, 140] on link at bounding box center [164, 144] width 25 height 19
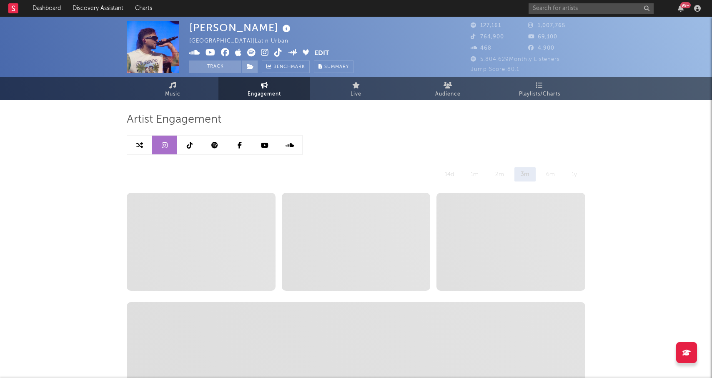
select select "6m"
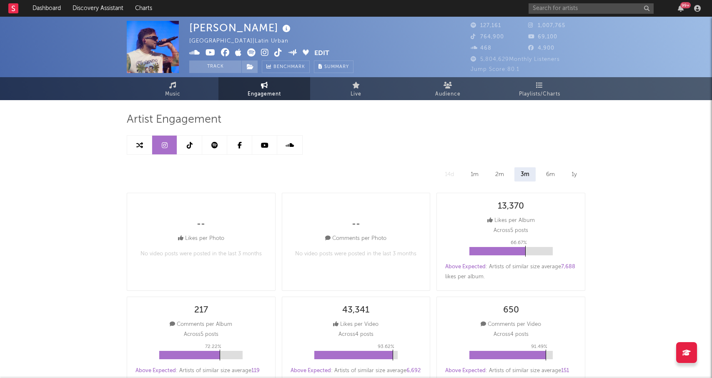
click at [215, 148] on icon at bounding box center [214, 145] width 7 height 7
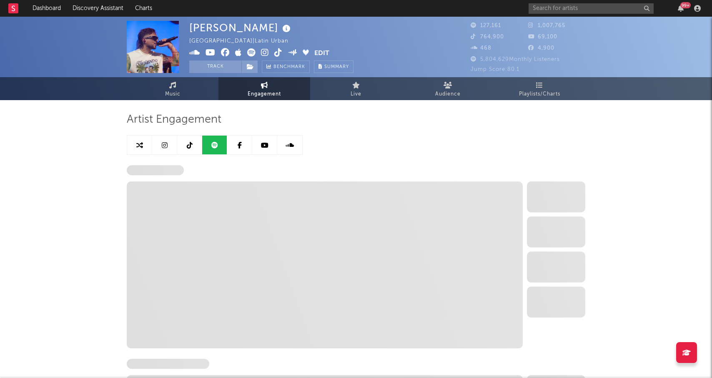
select select "6m"
select select "1w"
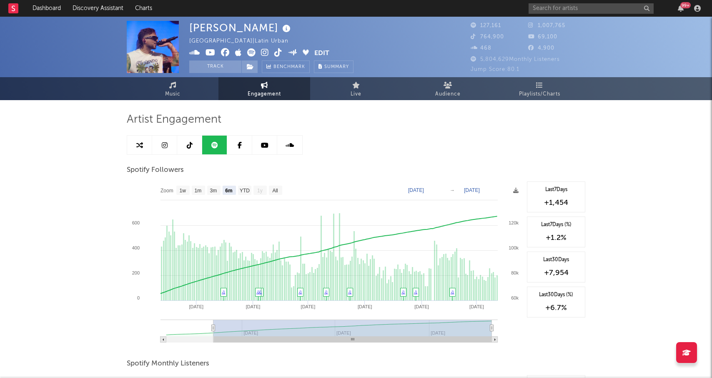
click at [167, 145] on link at bounding box center [164, 144] width 25 height 19
select select "6m"
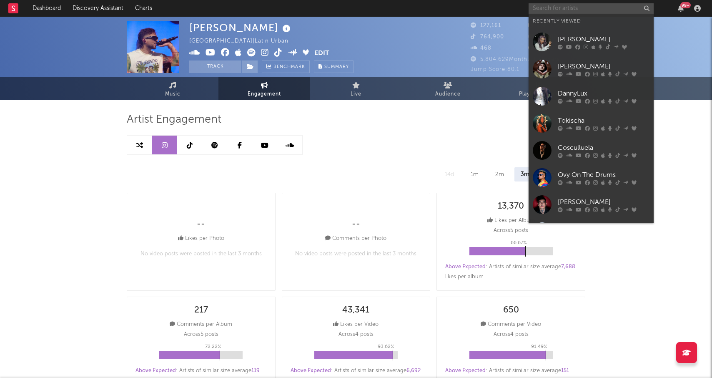
click at [577, 8] on input "text" at bounding box center [591, 8] width 125 height 10
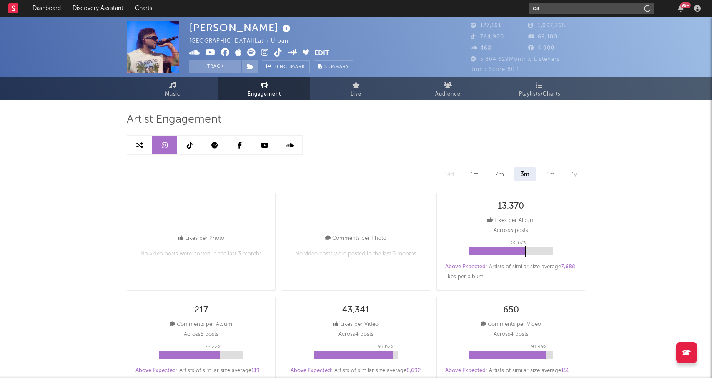
type input "c"
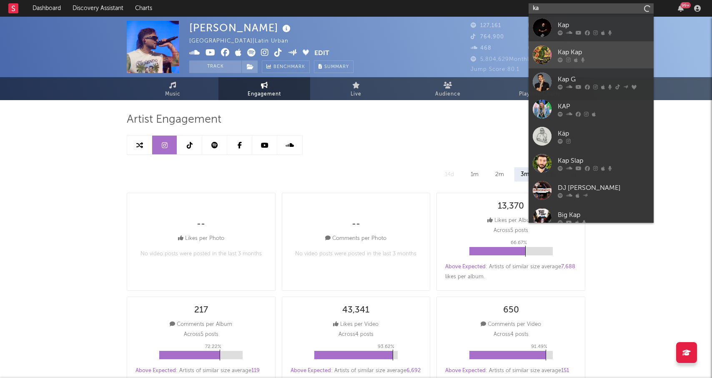
type input "k"
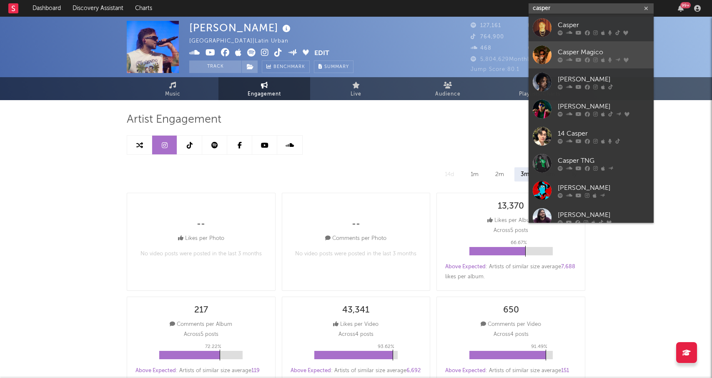
type input "casper"
click at [585, 60] on icon at bounding box center [587, 59] width 5 height 5
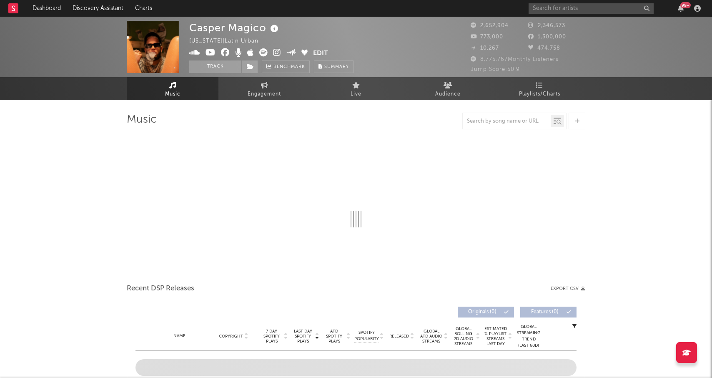
select select "6m"
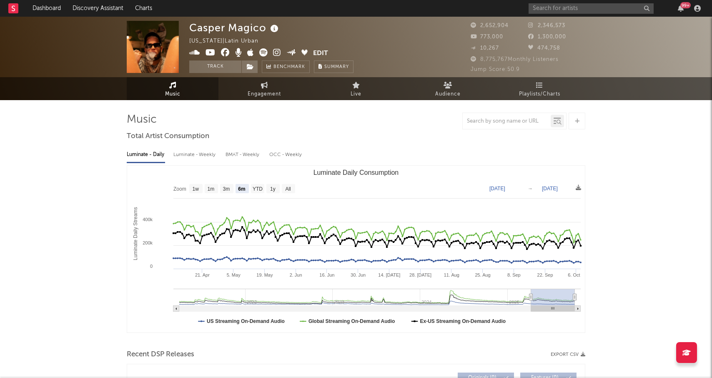
select select "6m"
click at [250, 87] on link "Engagement" at bounding box center [264, 88] width 92 height 23
select select "1w"
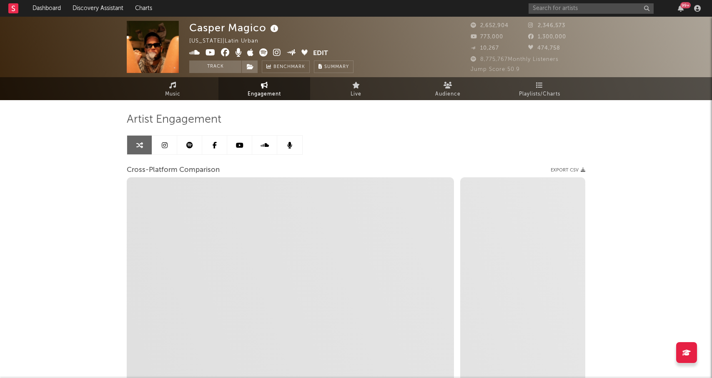
click at [158, 146] on link at bounding box center [164, 144] width 25 height 19
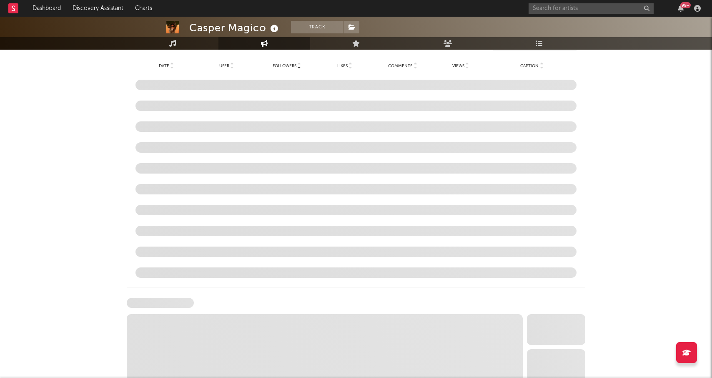
scroll to position [731, 0]
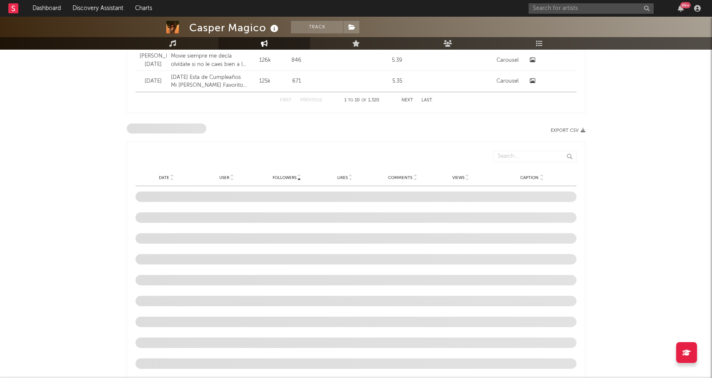
select select "6m"
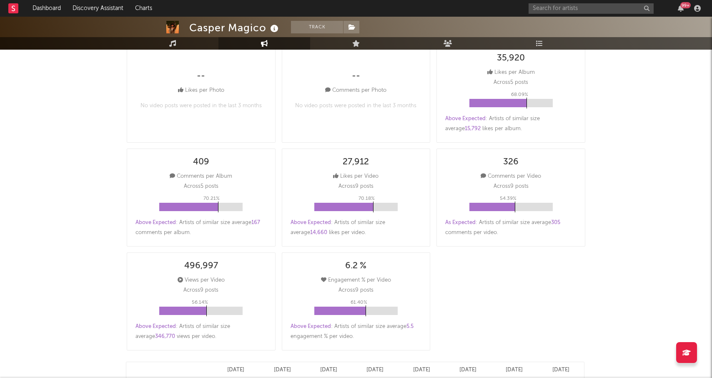
scroll to position [0, 0]
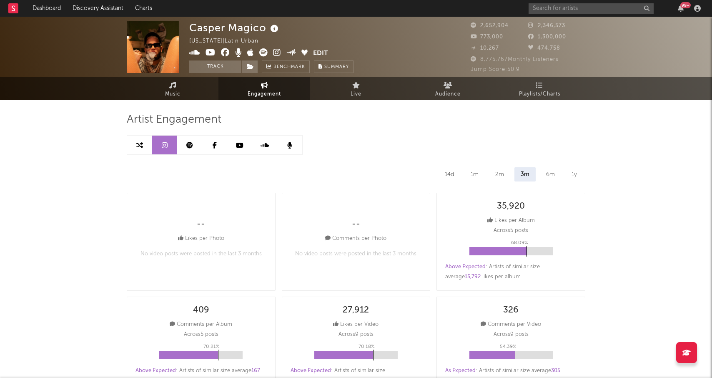
click at [187, 142] on icon at bounding box center [189, 145] width 7 height 7
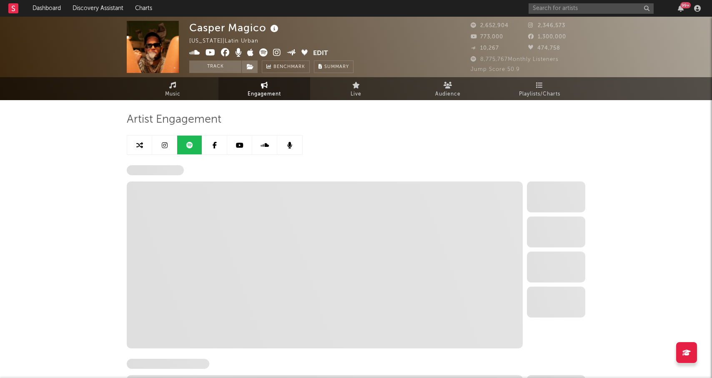
select select "6m"
select select "1w"
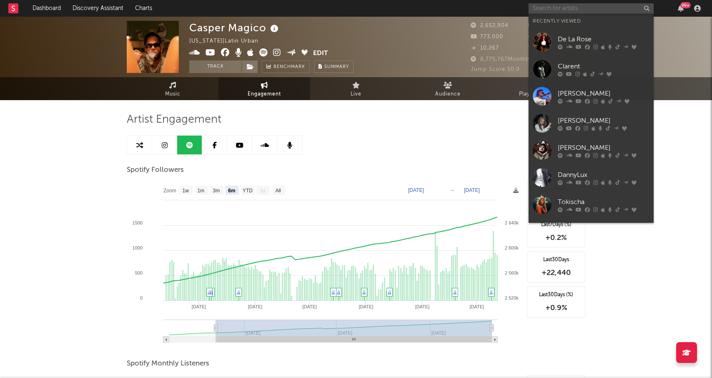
click at [580, 8] on input "text" at bounding box center [591, 8] width 125 height 10
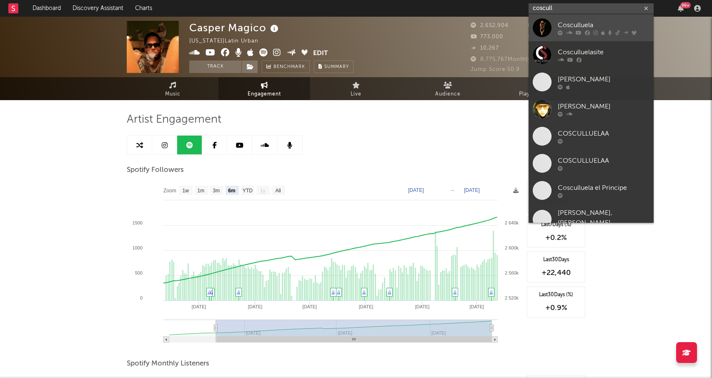
type input "coscull"
click at [587, 19] on link "Cosculluela" at bounding box center [591, 27] width 125 height 27
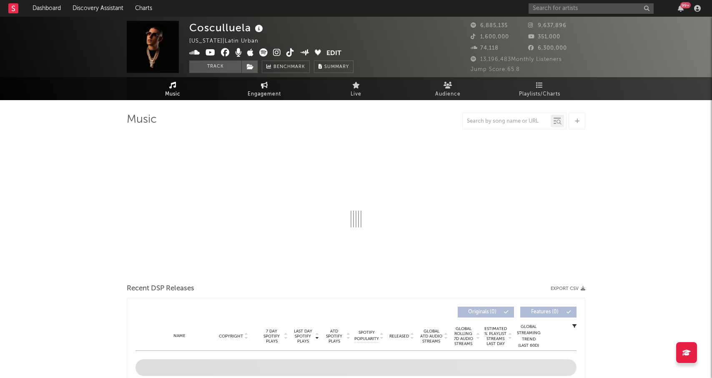
select select "6m"
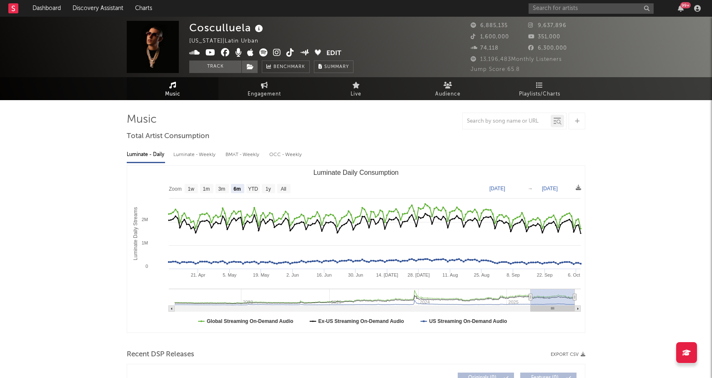
select select "6m"
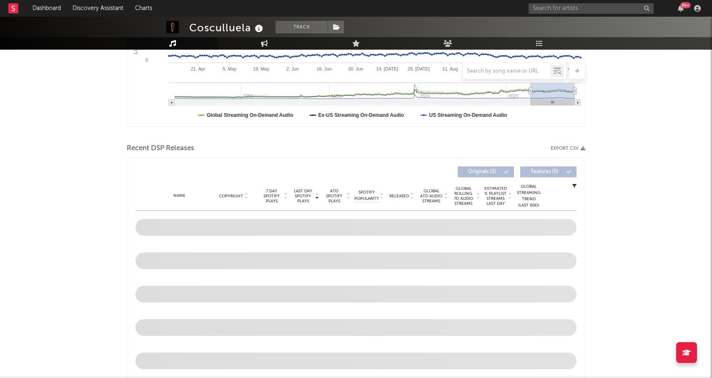
scroll to position [205, 0]
click at [519, 73] on input "text" at bounding box center [507, 71] width 88 height 7
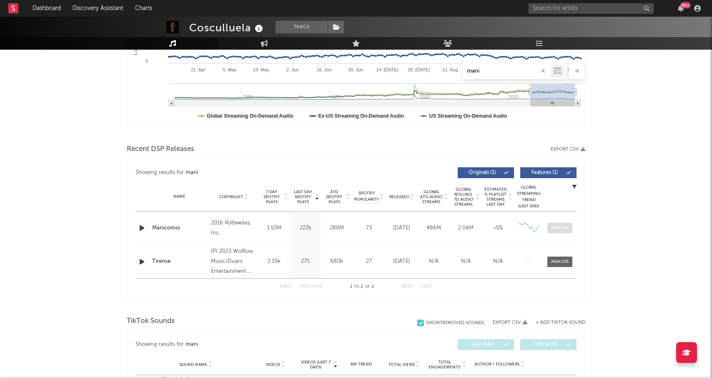
type input "mani"
click at [560, 227] on div at bounding box center [560, 228] width 18 height 6
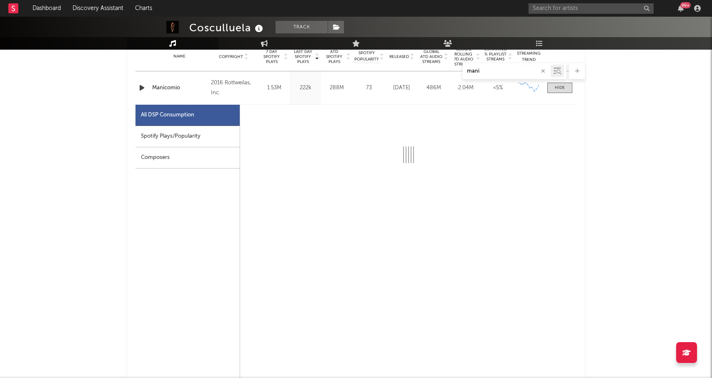
scroll to position [348, 0]
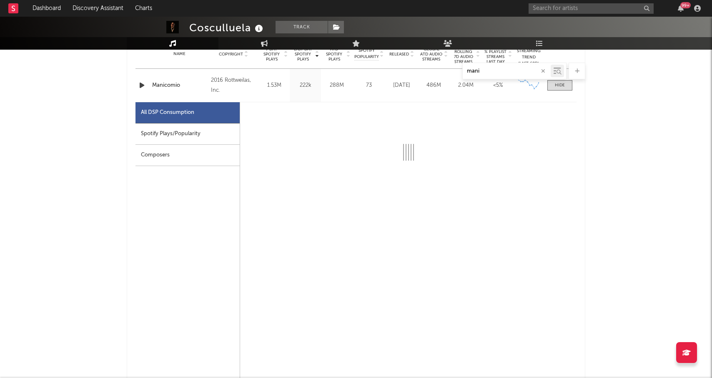
click at [195, 129] on div "Spotify Plays/Popularity" at bounding box center [187, 133] width 104 height 21
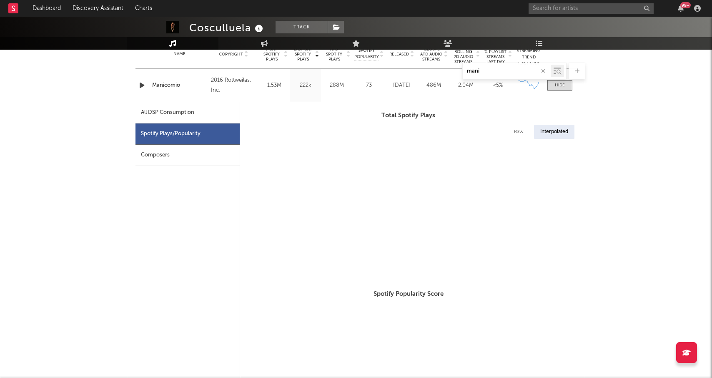
select select "6m"
select select "1w"
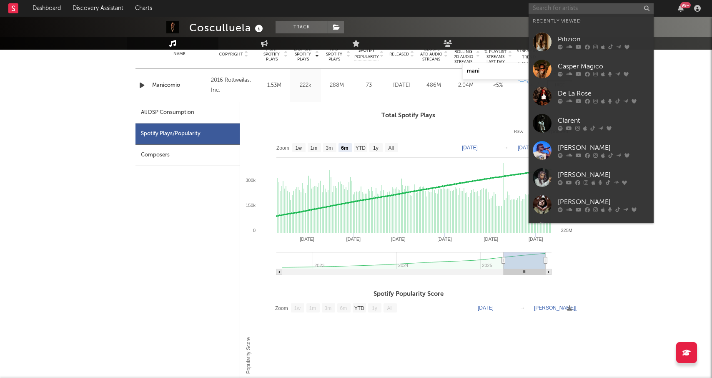
click at [599, 13] on input "text" at bounding box center [591, 8] width 125 height 10
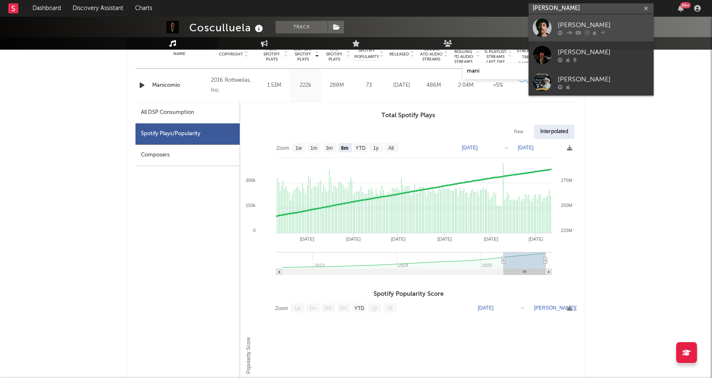
type input "gonza silva"
click at [590, 23] on div "Gonza Silva" at bounding box center [604, 25] width 92 height 10
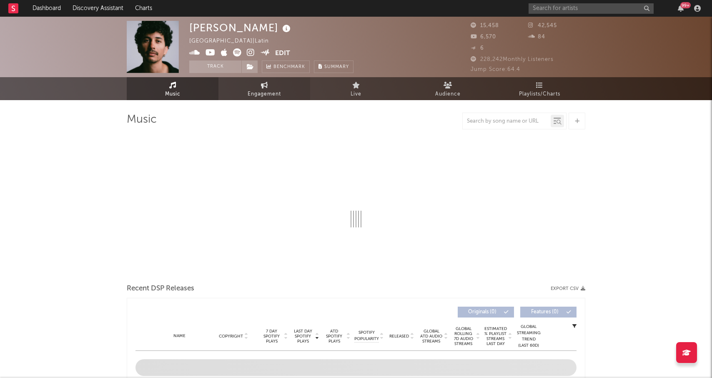
click at [246, 92] on link "Engagement" at bounding box center [264, 88] width 92 height 23
select select "1w"
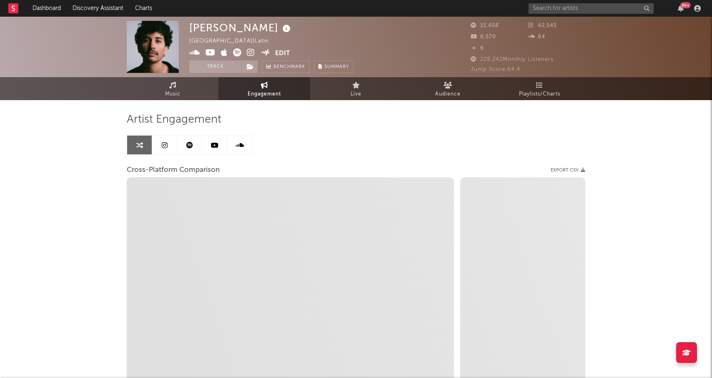
click at [164, 146] on icon at bounding box center [165, 145] width 6 height 7
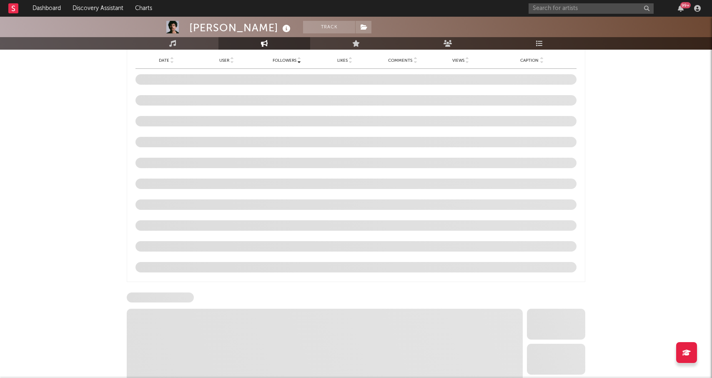
select select "6m"
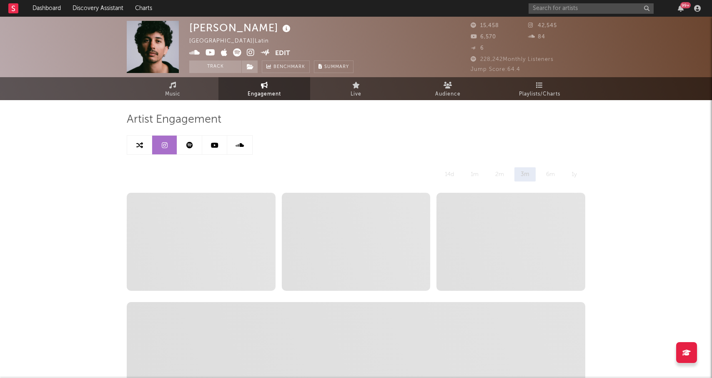
click at [190, 146] on icon at bounding box center [189, 145] width 7 height 7
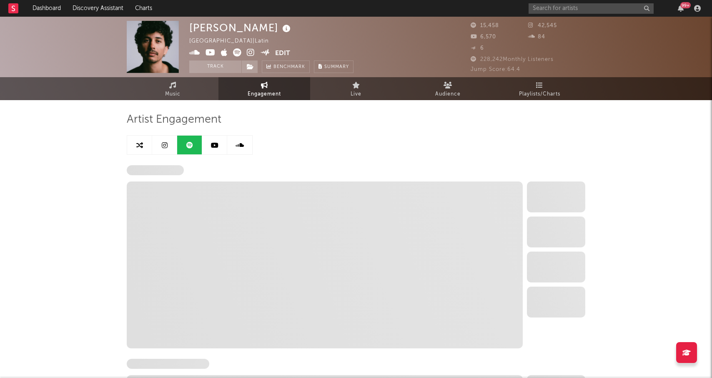
select select "6m"
select select "1w"
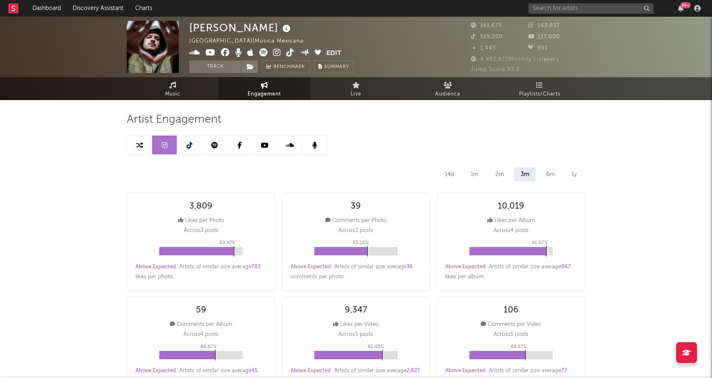
select select "6m"
click at [561, 6] on input "text" at bounding box center [591, 8] width 125 height 10
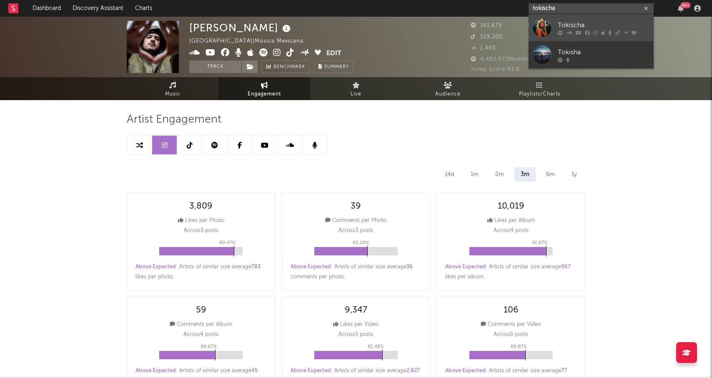
type input "tokischa"
click at [578, 24] on div "Tokischa" at bounding box center [604, 25] width 92 height 10
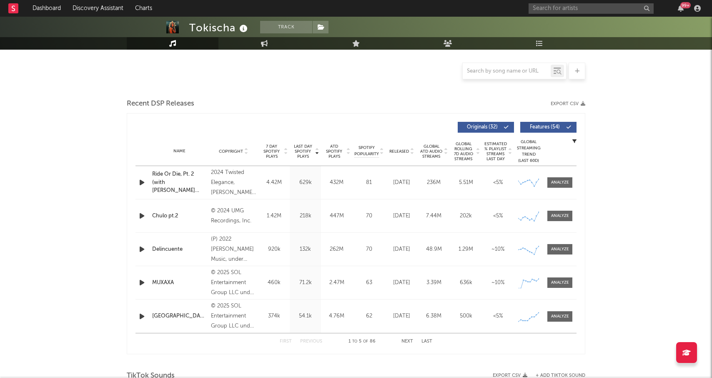
select select "6m"
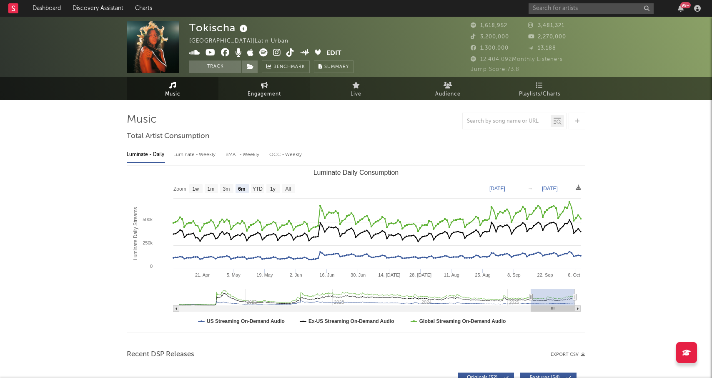
click at [256, 86] on link "Engagement" at bounding box center [264, 88] width 92 height 23
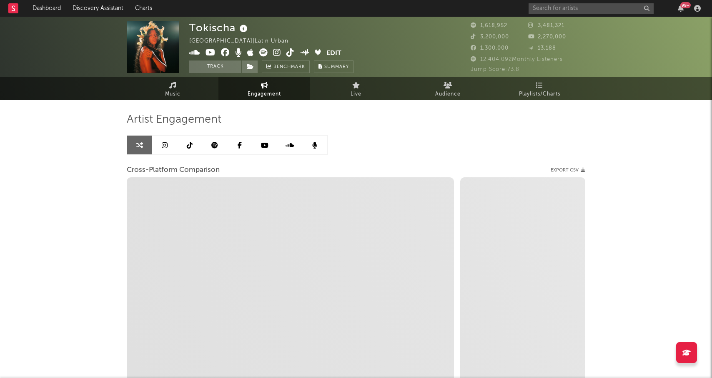
select select "1w"
click at [164, 145] on icon at bounding box center [165, 145] width 6 height 7
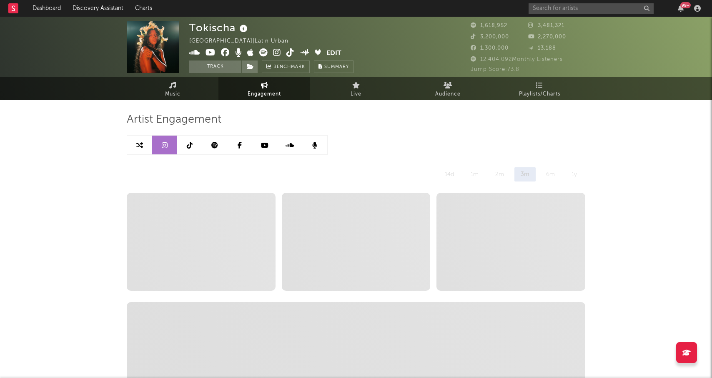
click at [193, 145] on link at bounding box center [189, 144] width 25 height 19
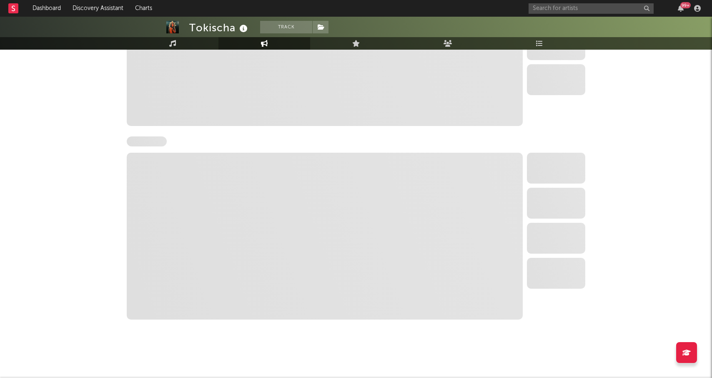
select select "6m"
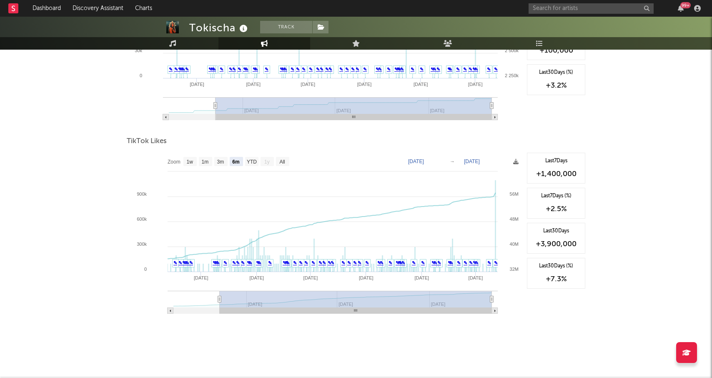
scroll to position [917, 0]
click at [279, 158] on rect at bounding box center [282, 161] width 13 height 9
select select "All"
type input "[DATE]"
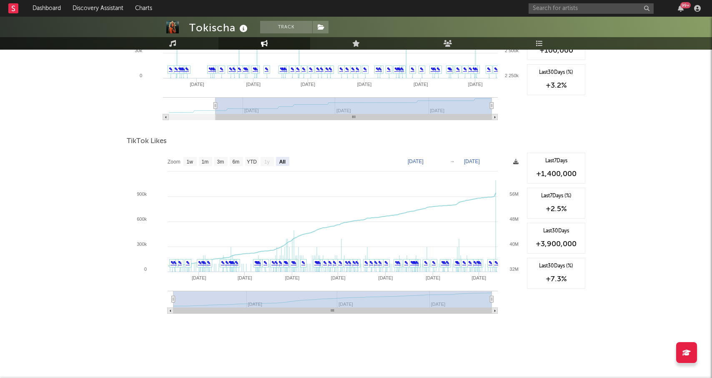
click at [517, 162] on icon at bounding box center [515, 161] width 5 height 5
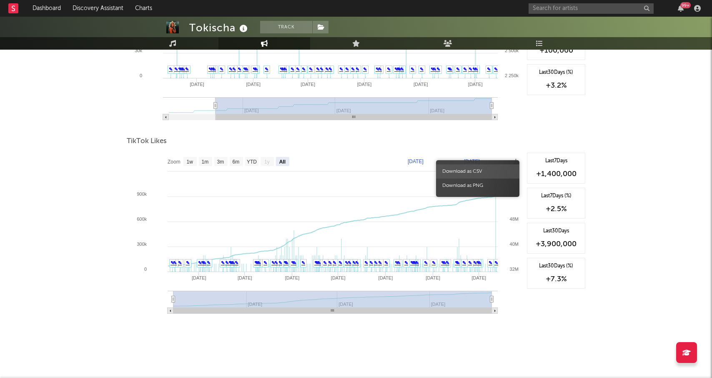
click at [480, 170] on span "Download as CSV" at bounding box center [477, 171] width 83 height 14
